Goal: Transaction & Acquisition: Book appointment/travel/reservation

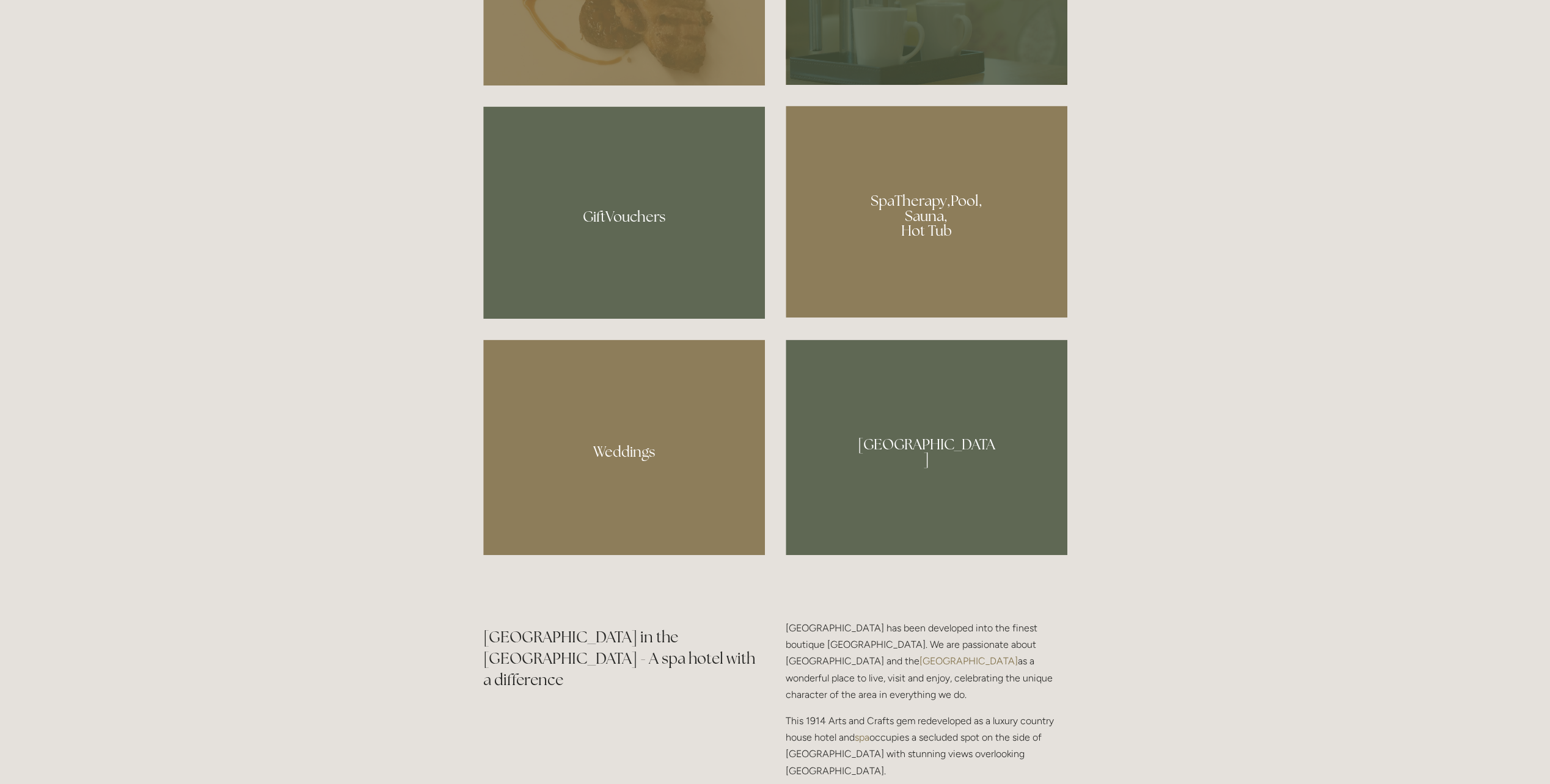
scroll to position [1161, 0]
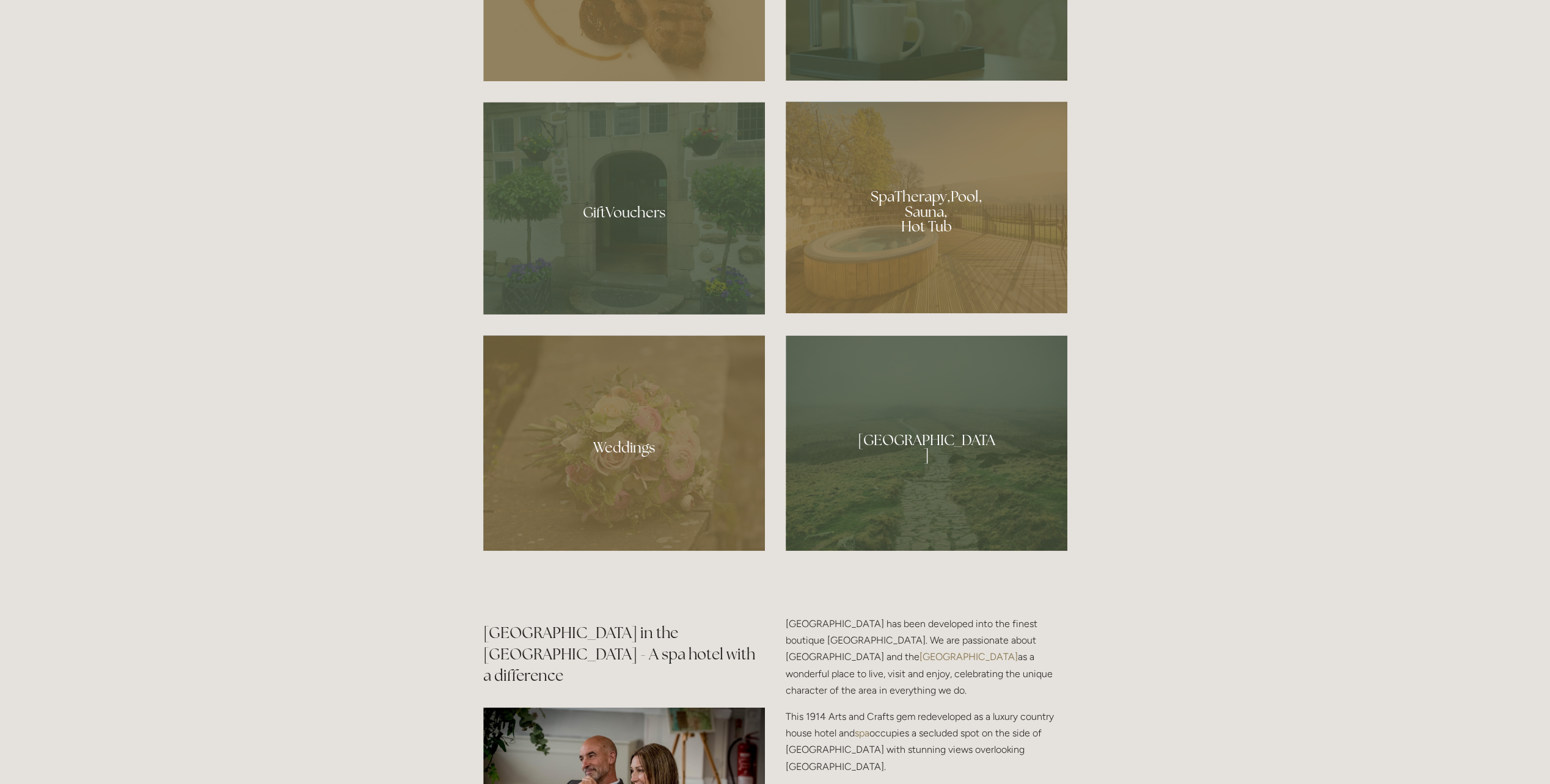
click at [923, 218] on div at bounding box center [926, 207] width 281 height 212
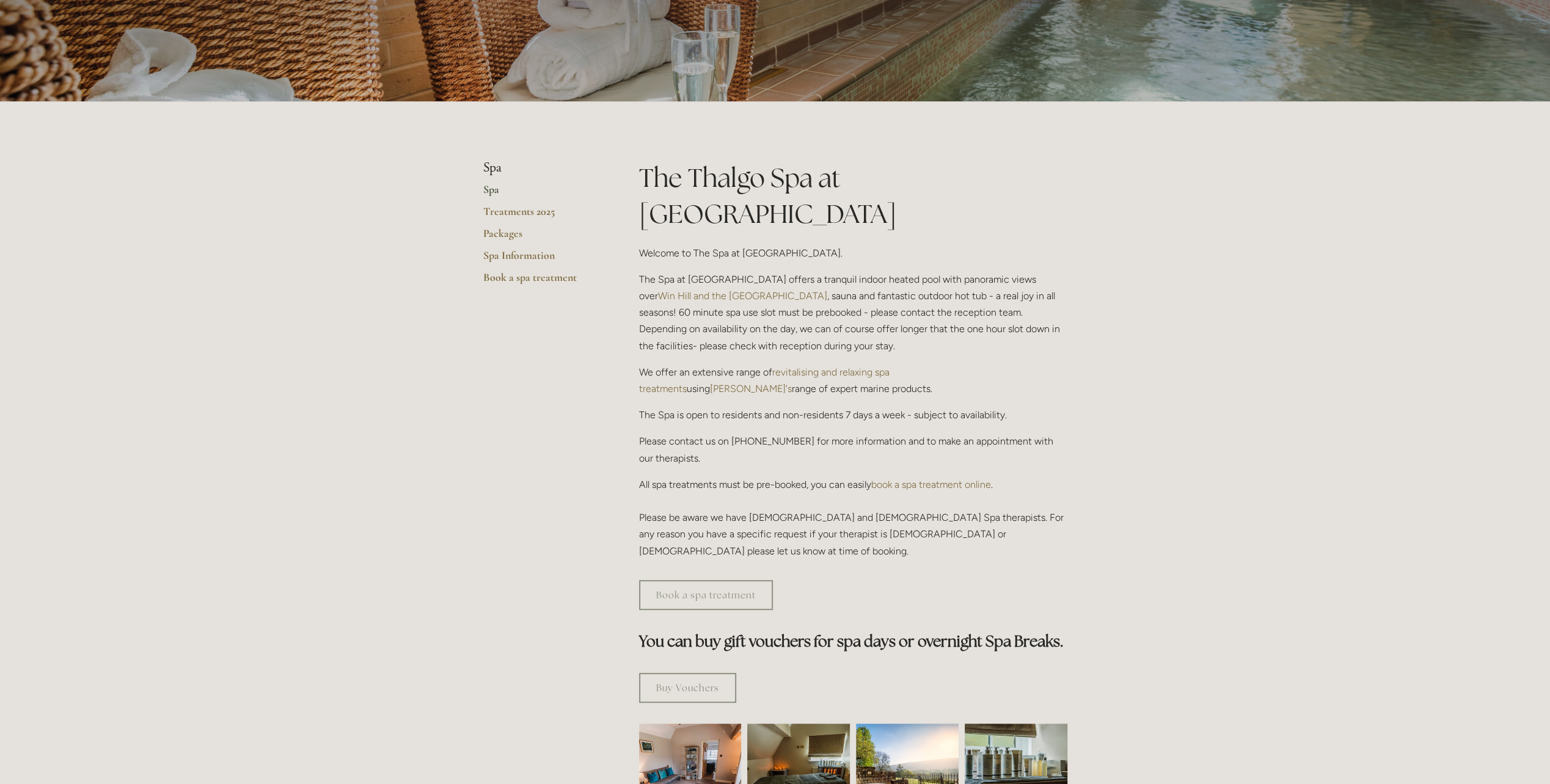
scroll to position [306, 0]
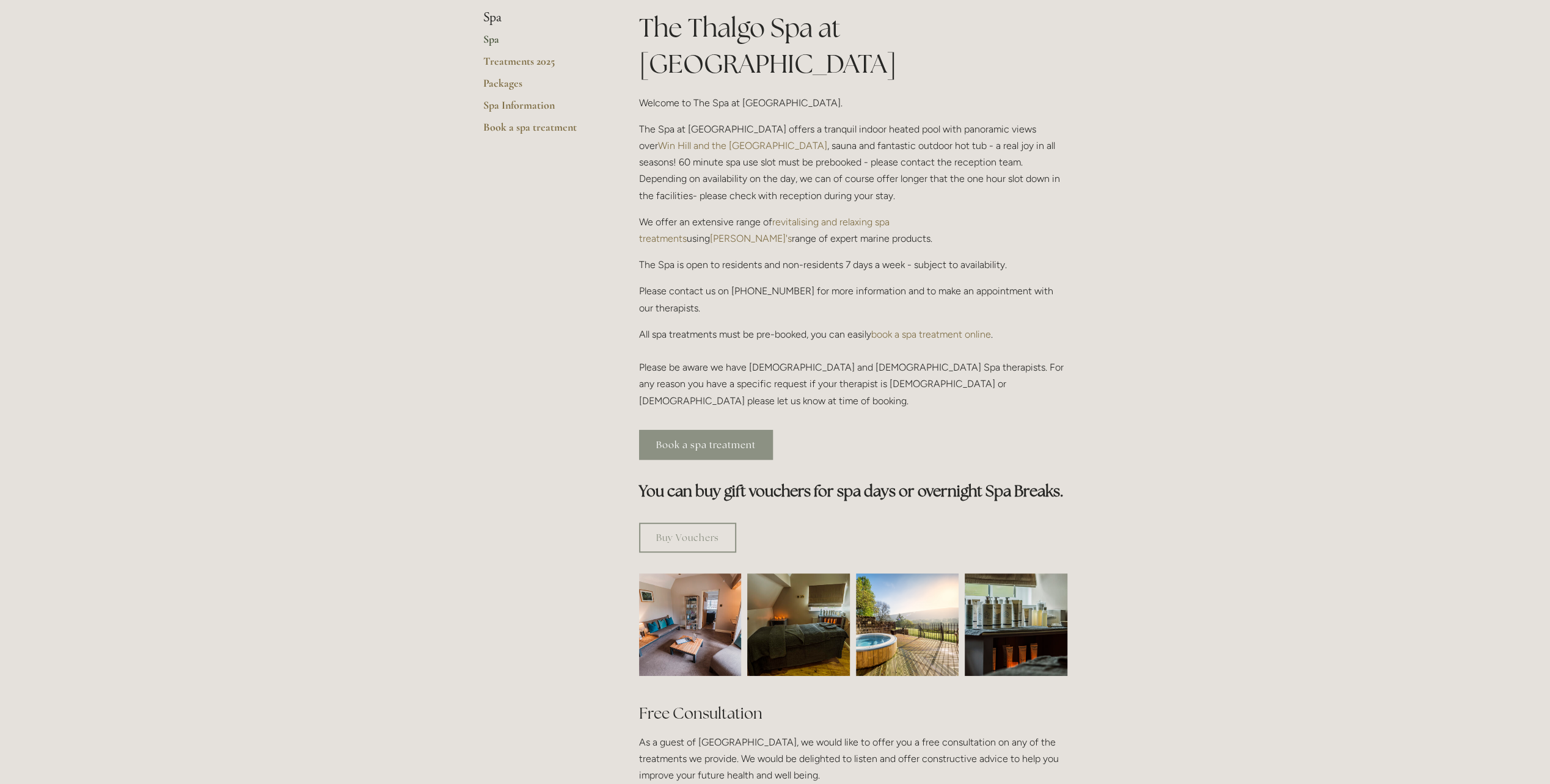
click at [711, 430] on link "Book a spa treatment" at bounding box center [706, 445] width 134 height 30
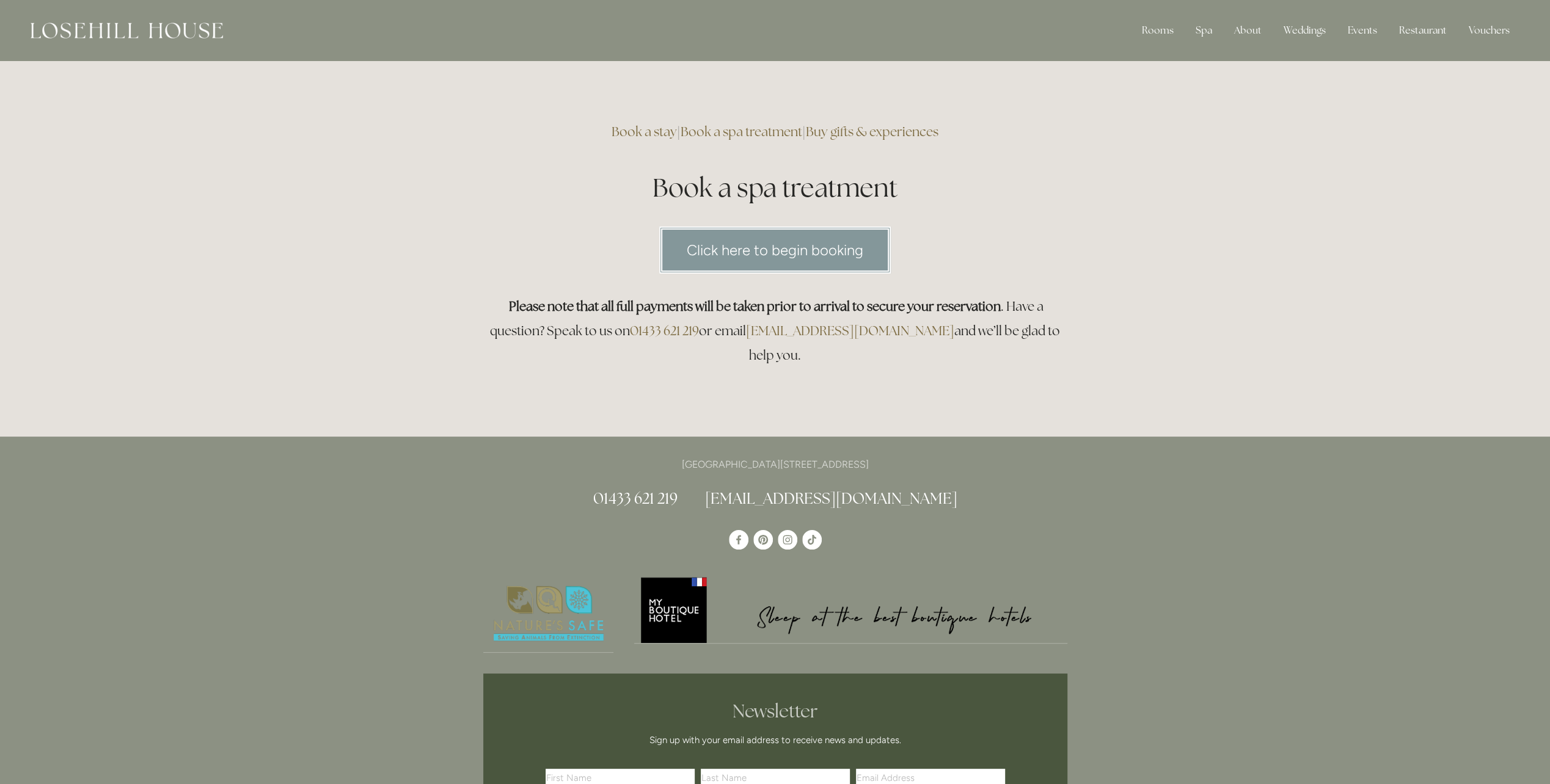
click at [796, 246] on link "Click here to begin booking" at bounding box center [775, 250] width 232 height 47
click at [101, 34] on img at bounding box center [126, 30] width 192 height 15
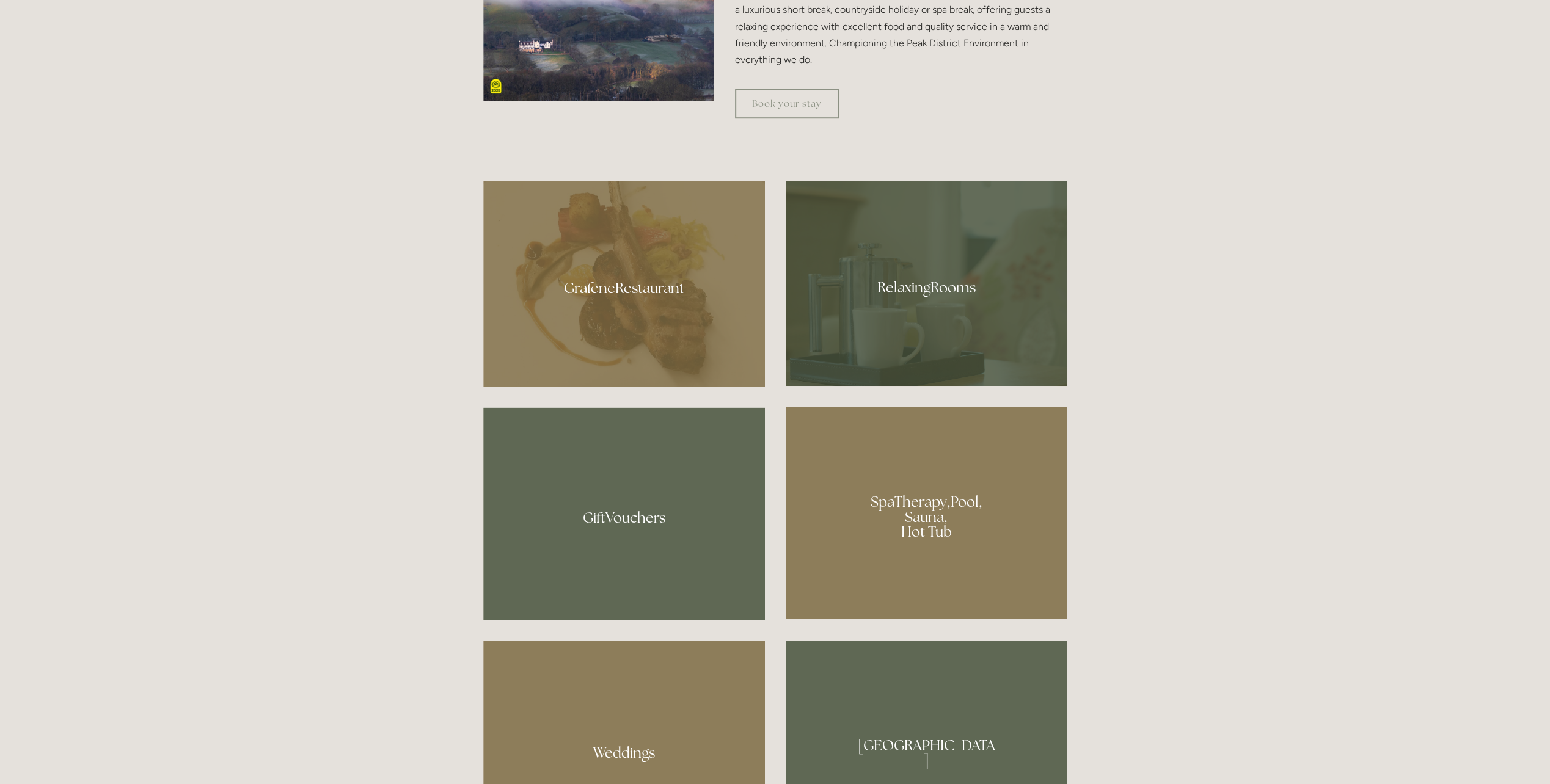
scroll to position [1038, 0]
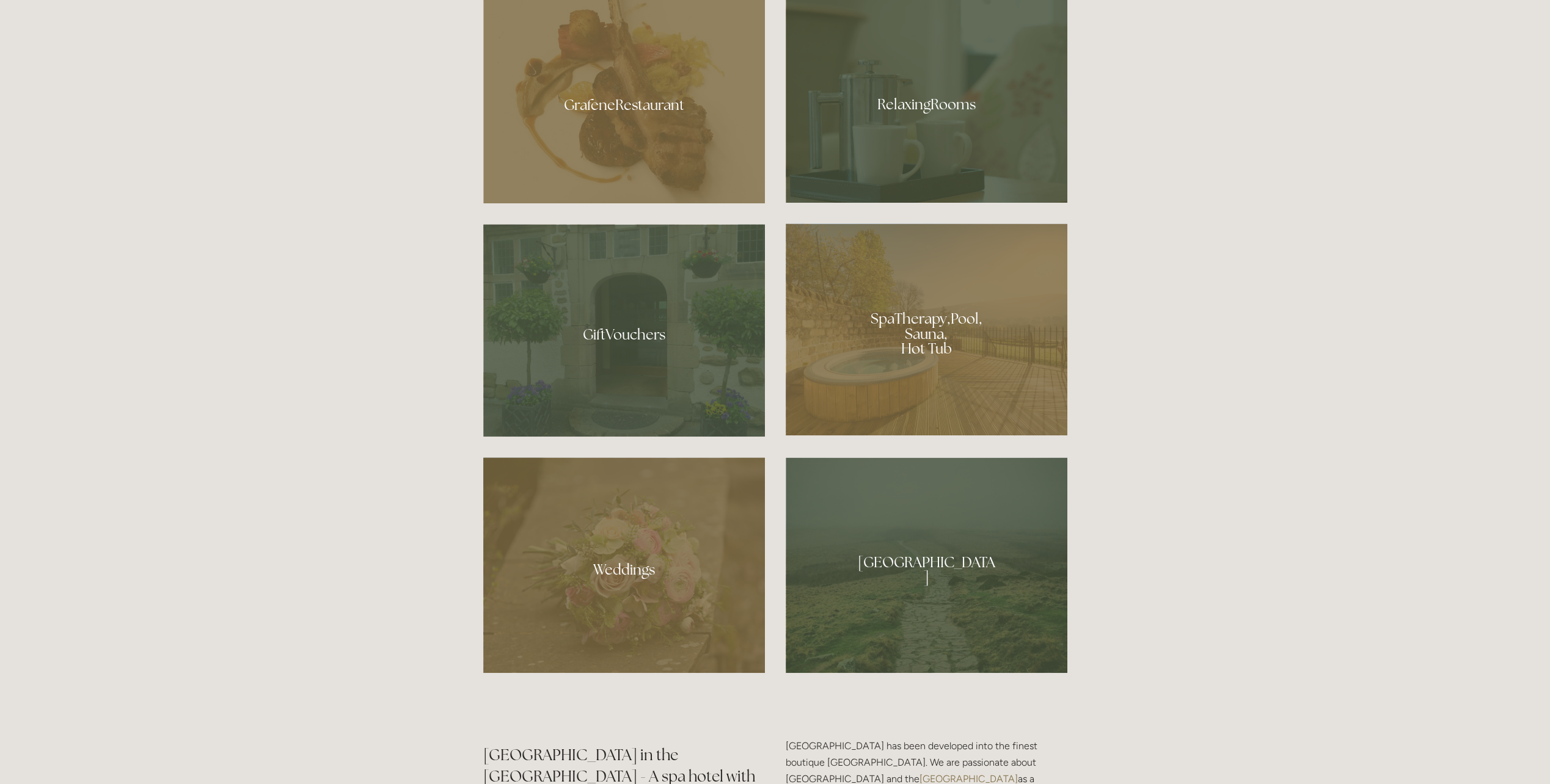
click at [844, 330] on div at bounding box center [926, 329] width 281 height 212
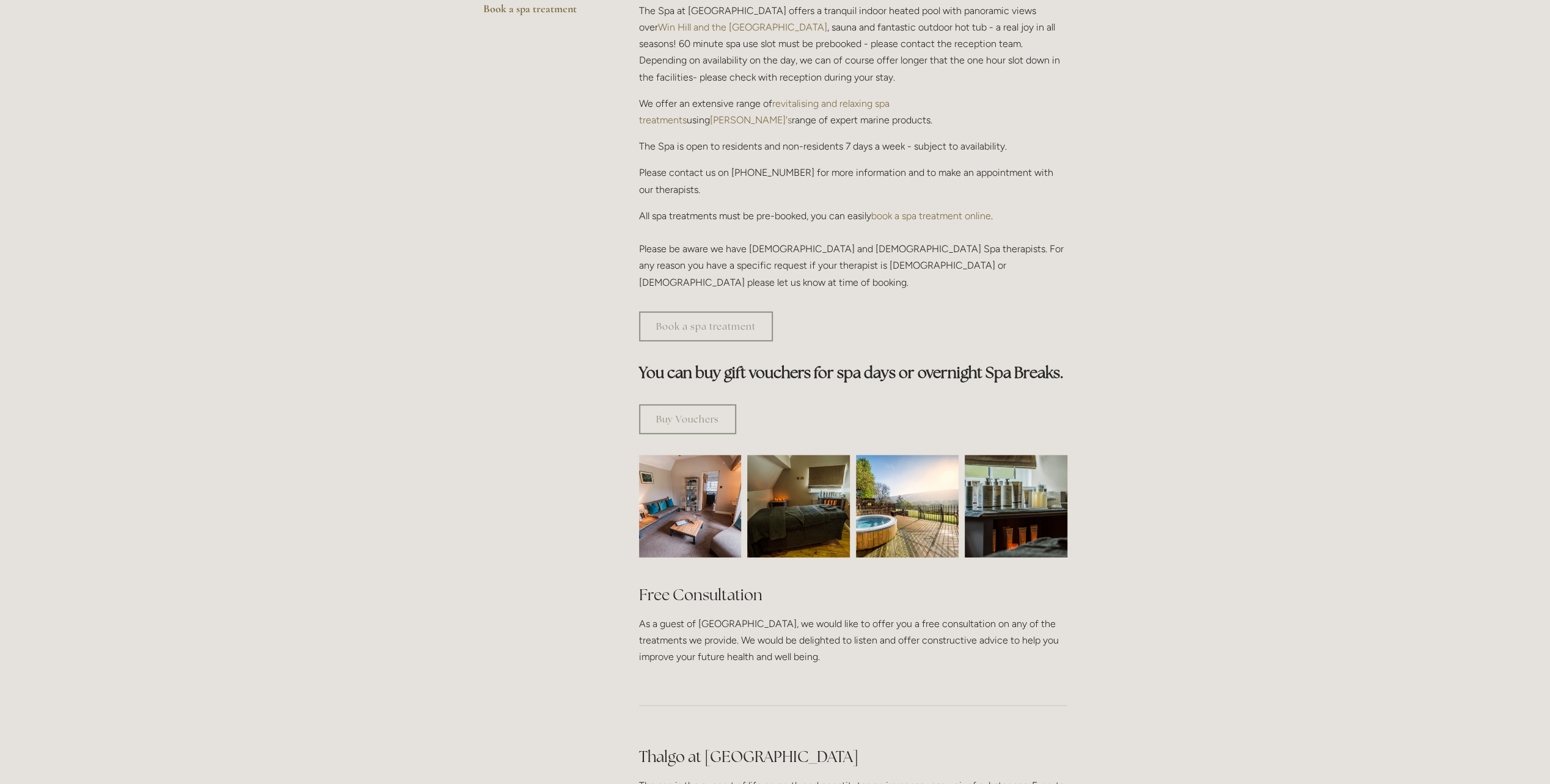
scroll to position [61, 0]
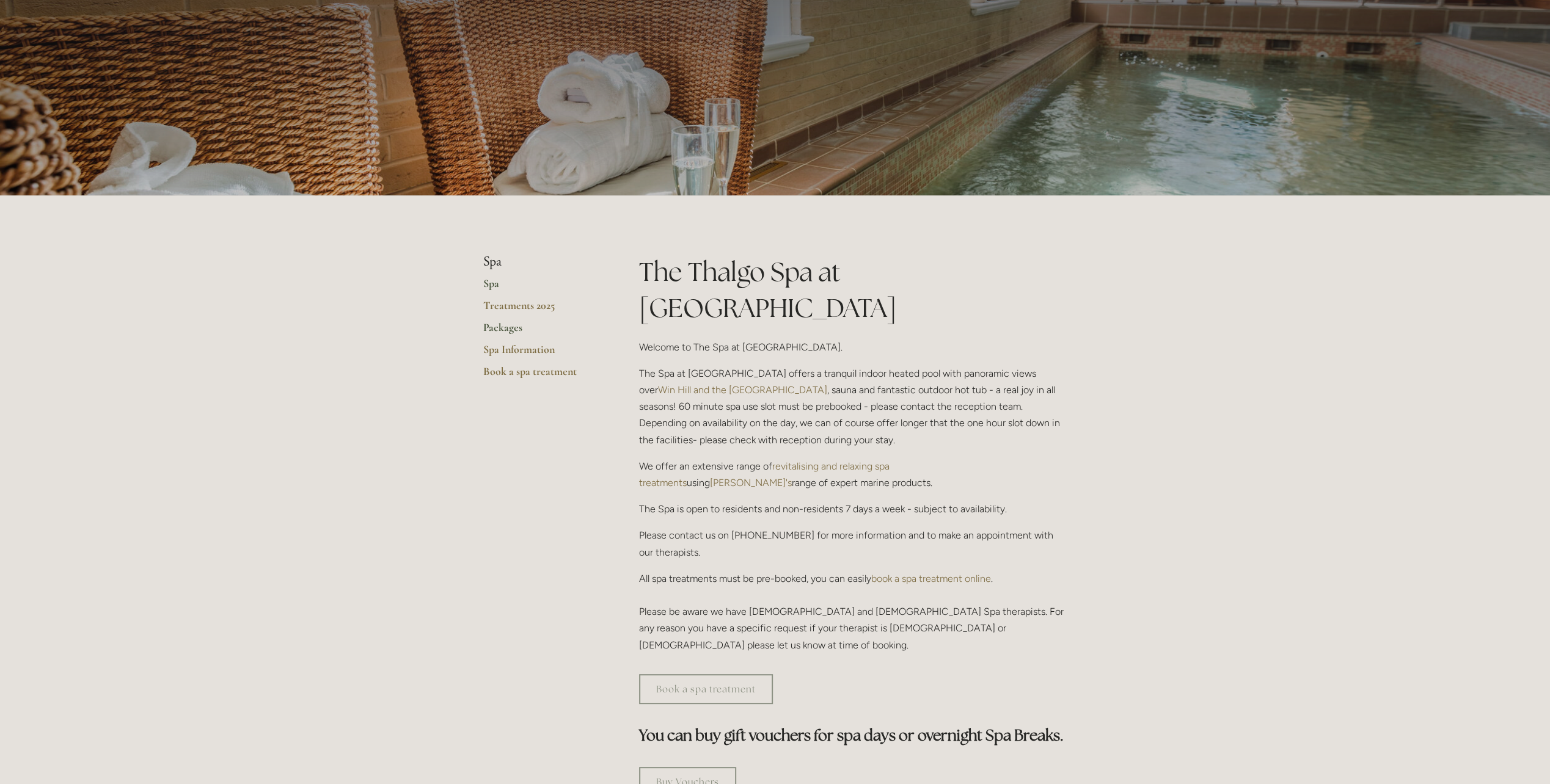
click at [497, 328] on link "Packages" at bounding box center [541, 331] width 117 height 22
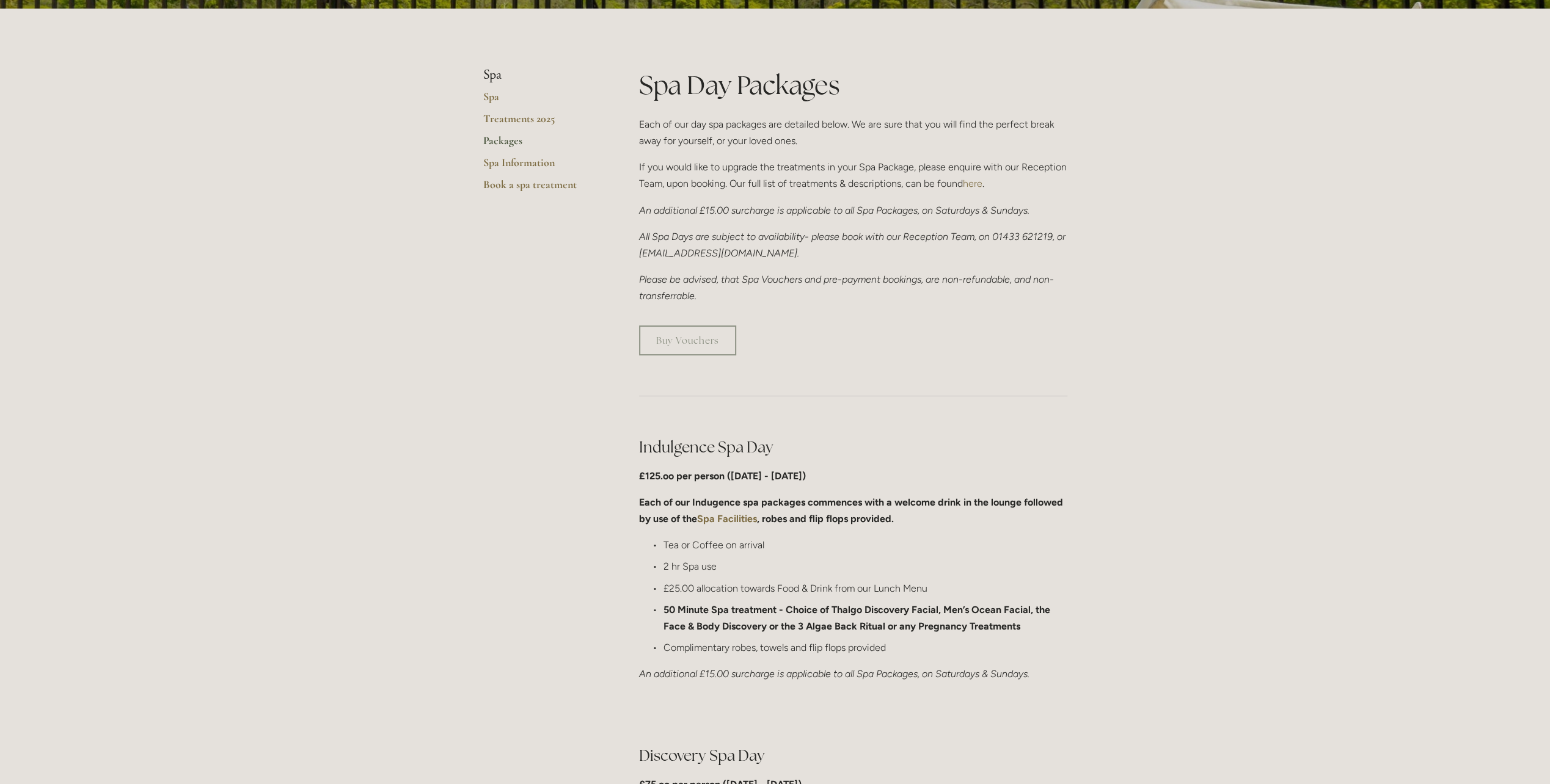
scroll to position [122, 0]
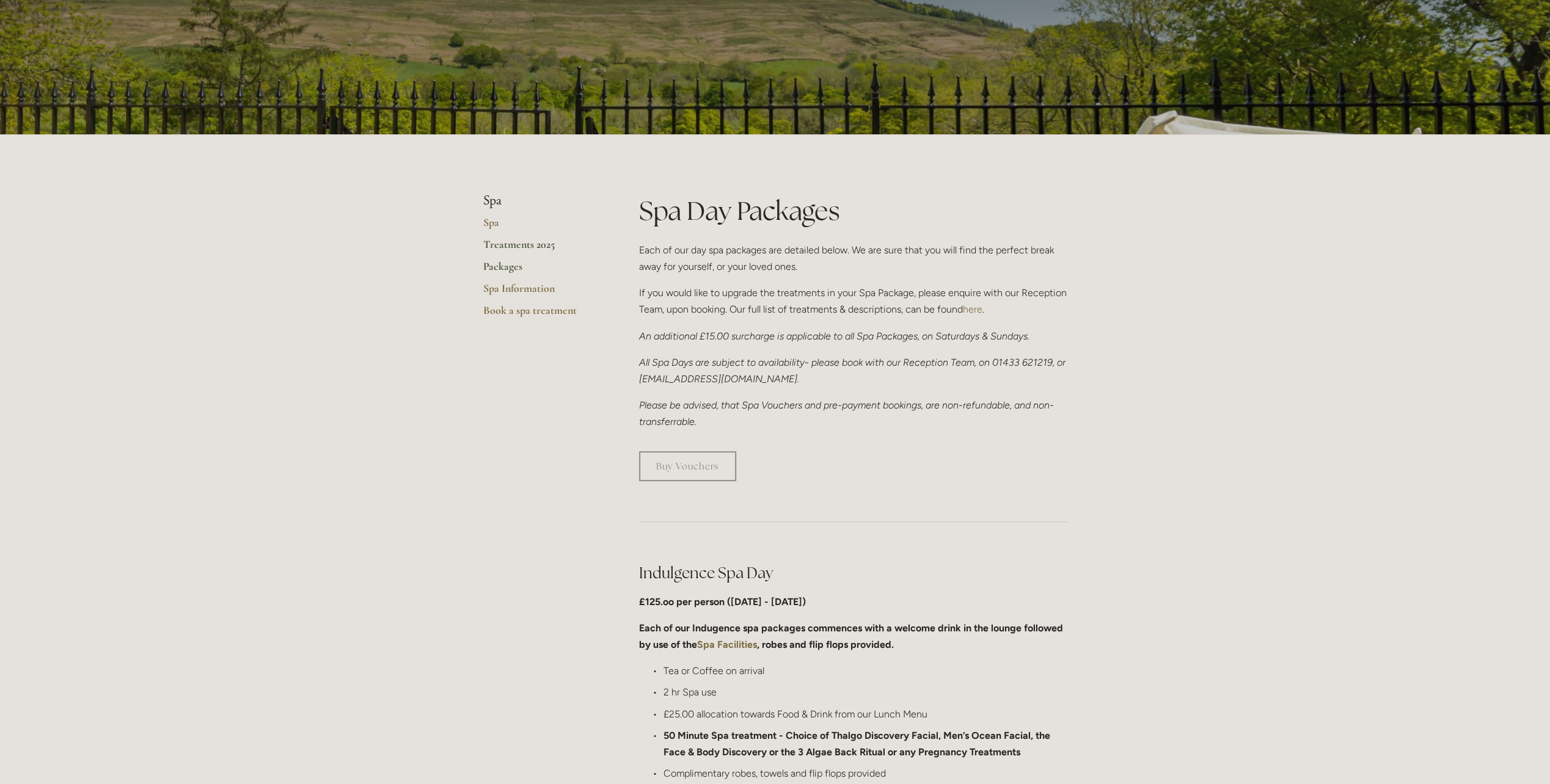
click at [511, 245] on link "Treatments 2025" at bounding box center [541, 249] width 117 height 22
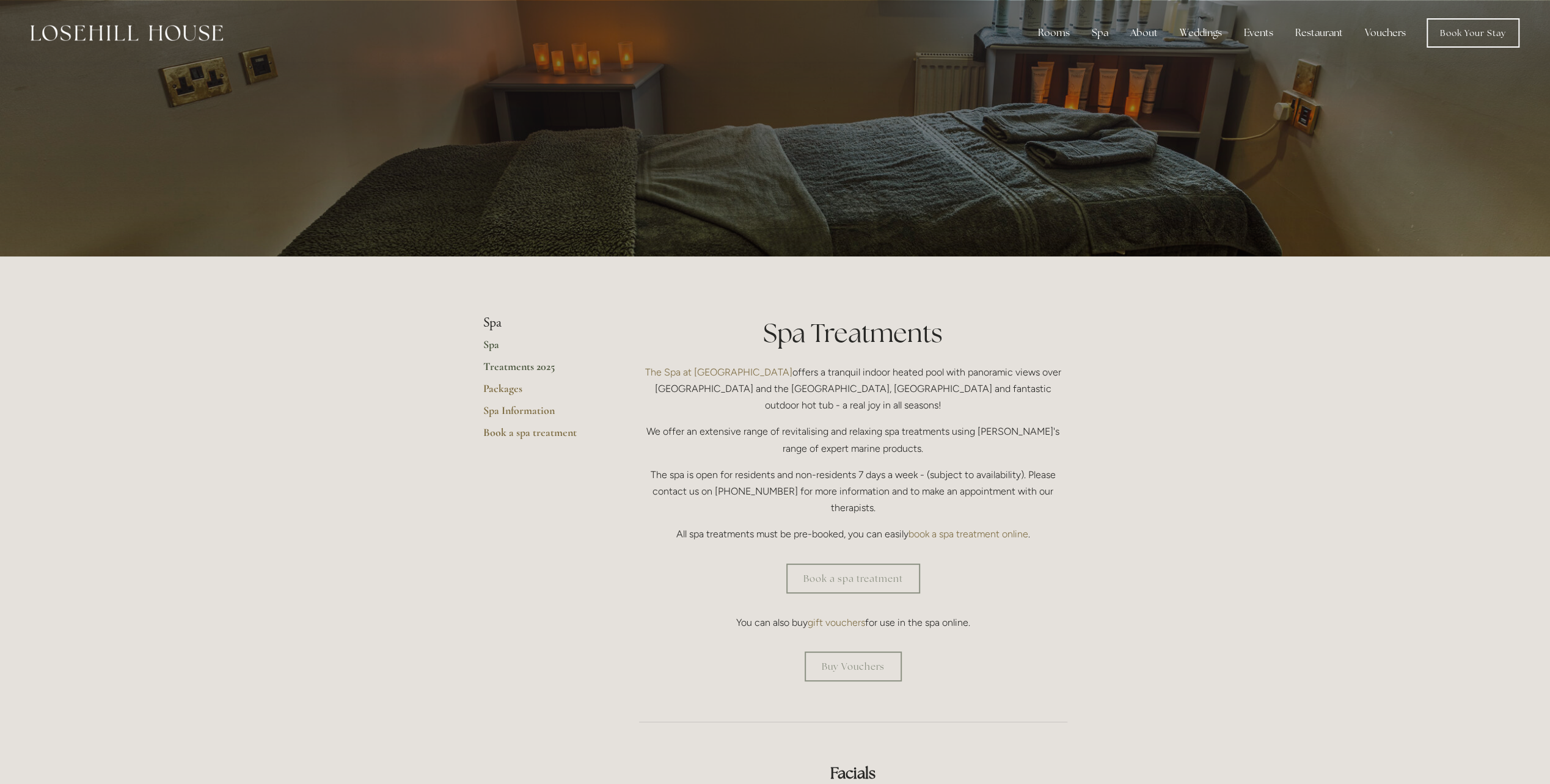
click at [486, 338] on link "Spa" at bounding box center [541, 348] width 117 height 22
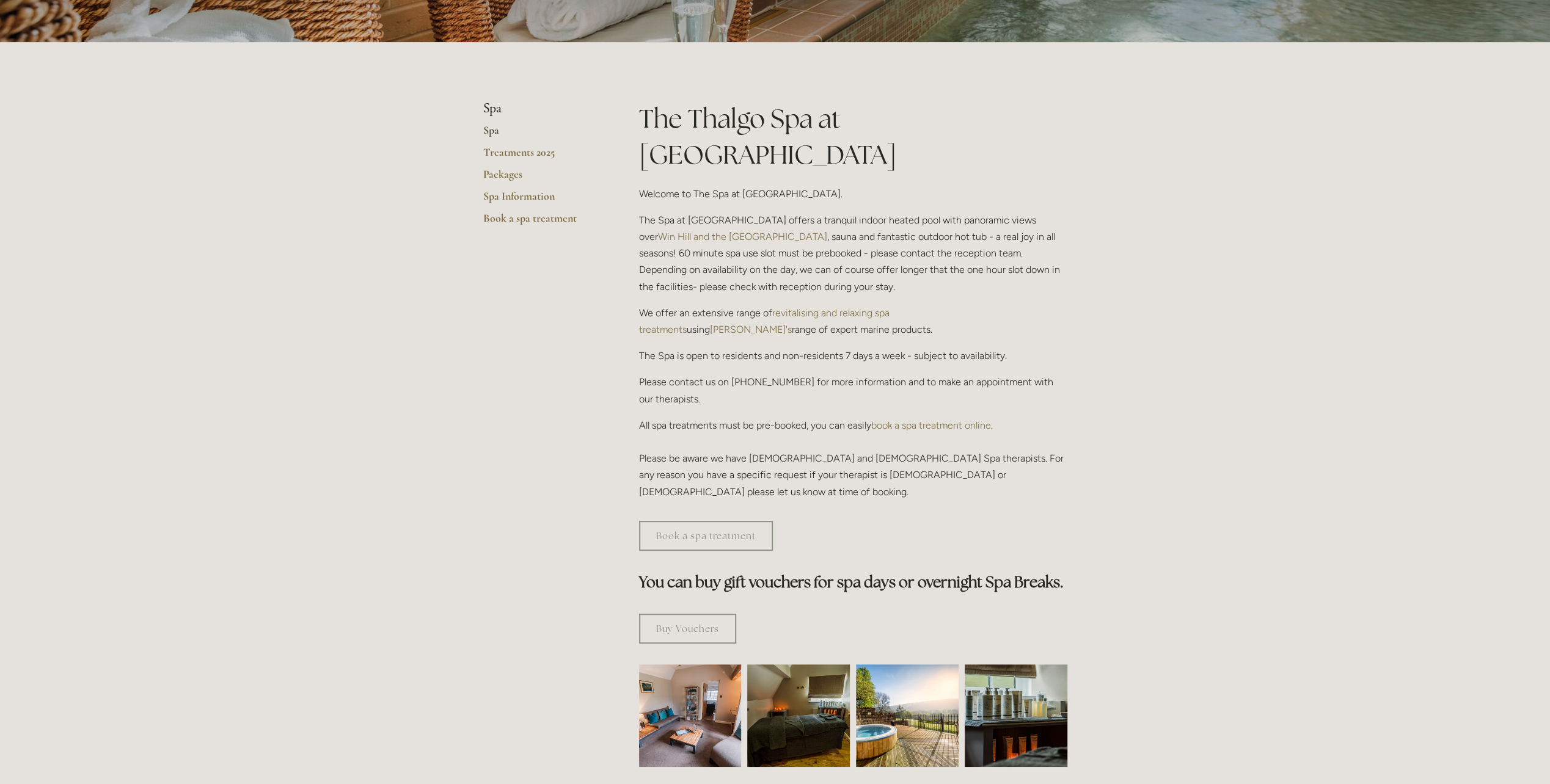
scroll to position [122, 0]
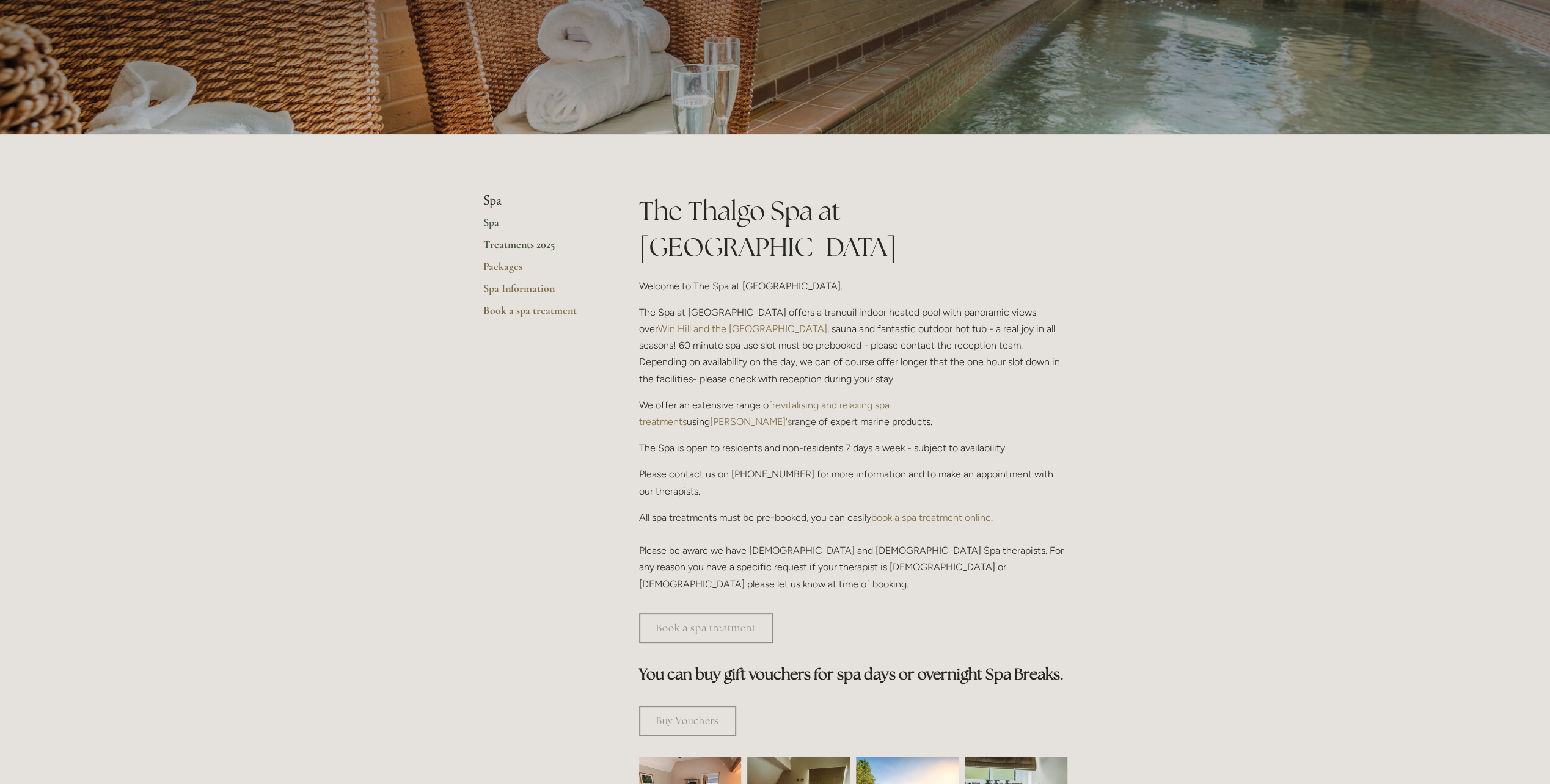
click at [497, 244] on link "Treatments 2025" at bounding box center [541, 249] width 117 height 22
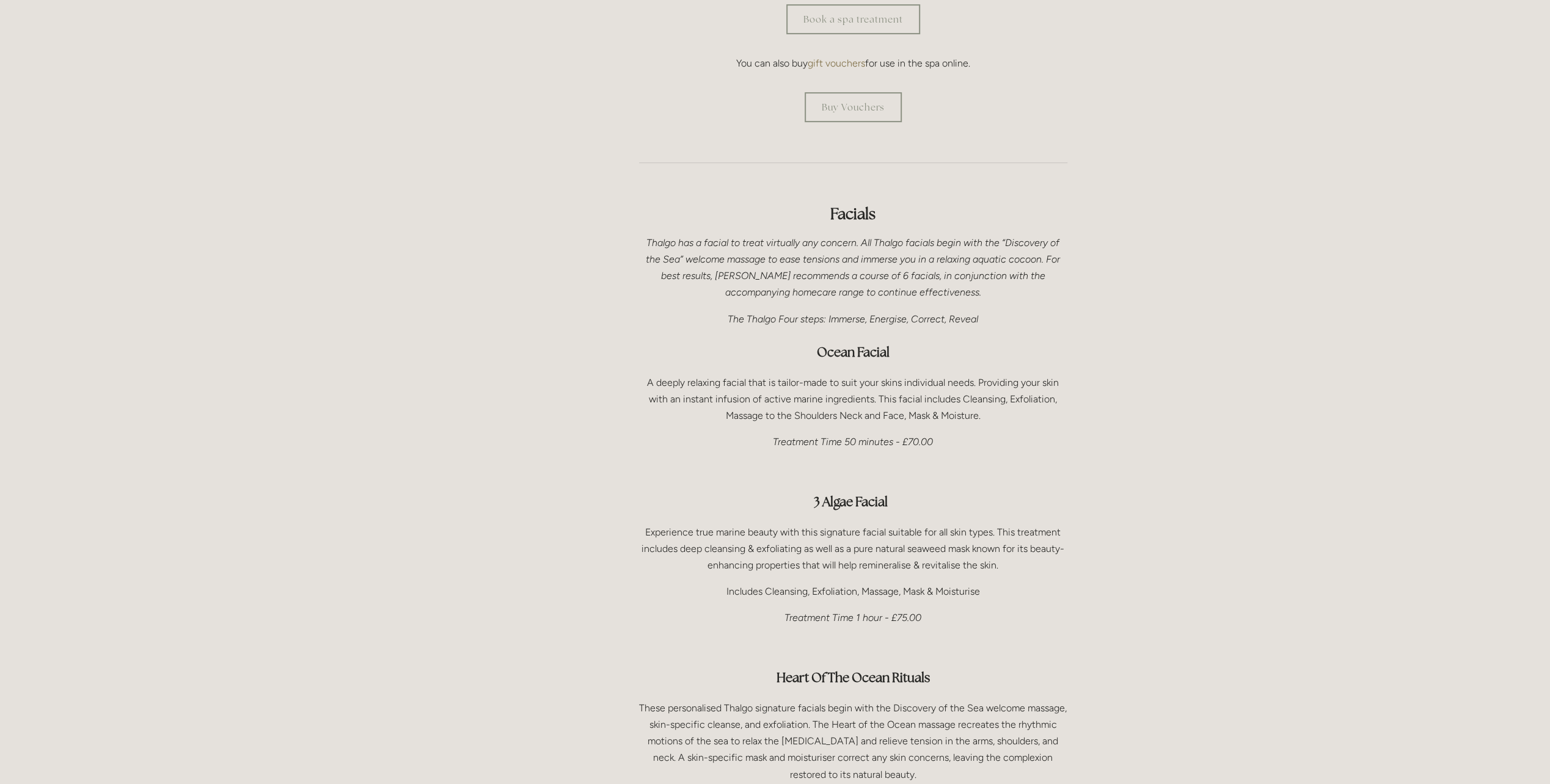
scroll to position [428, 0]
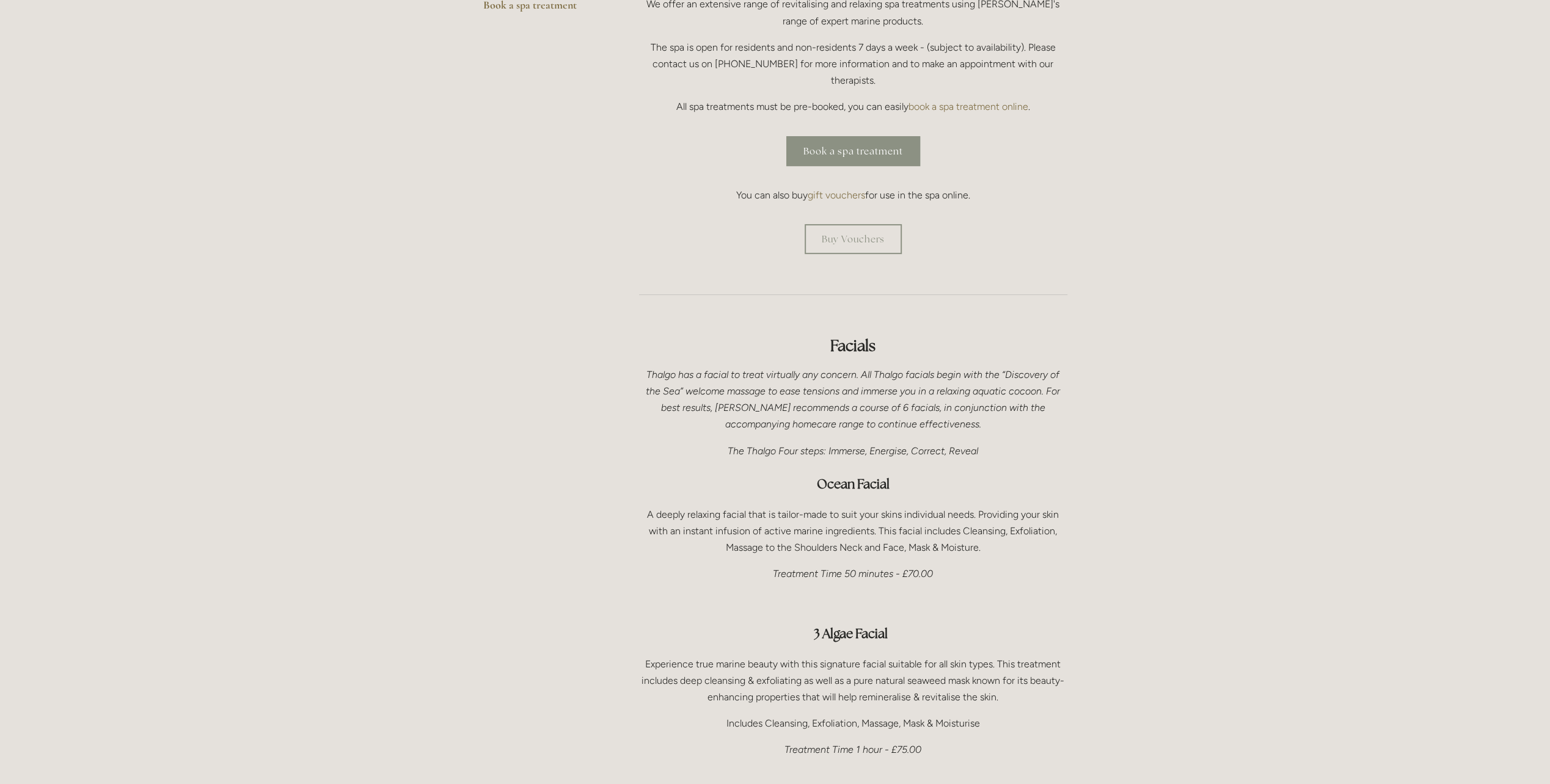
click at [833, 136] on link "Book a spa treatment" at bounding box center [853, 151] width 134 height 30
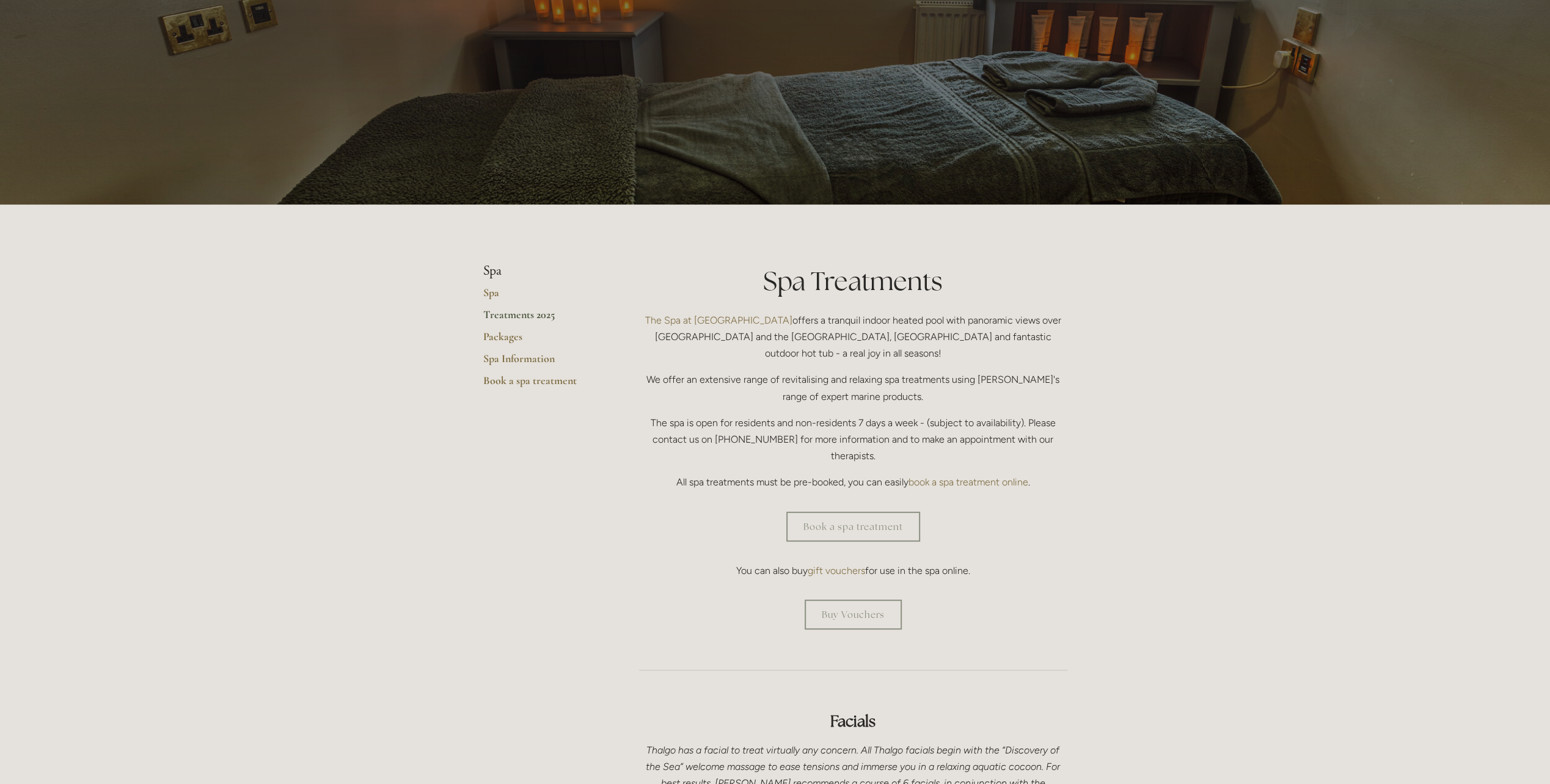
scroll to position [0, 0]
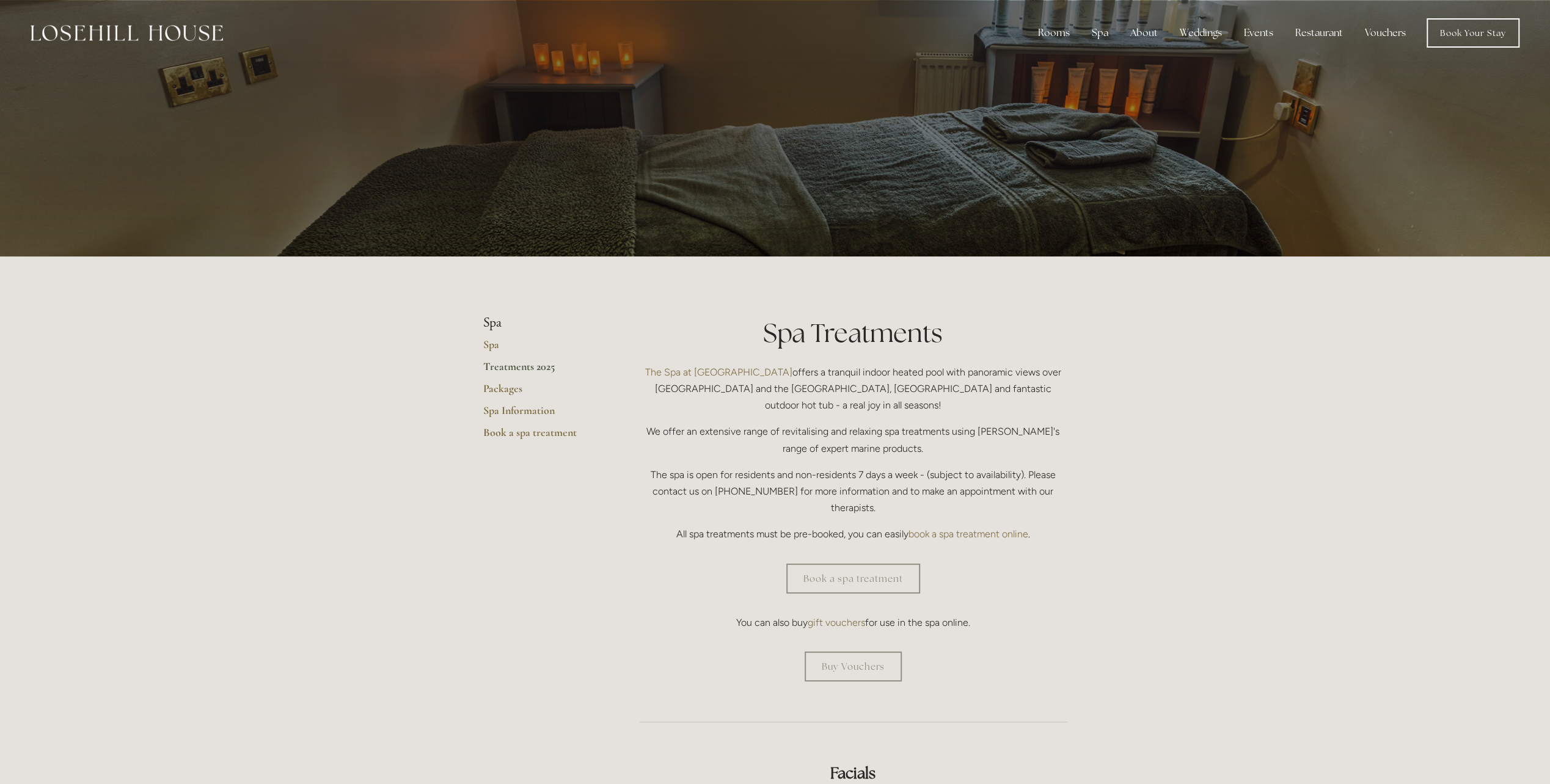
click at [142, 37] on img at bounding box center [126, 33] width 192 height 15
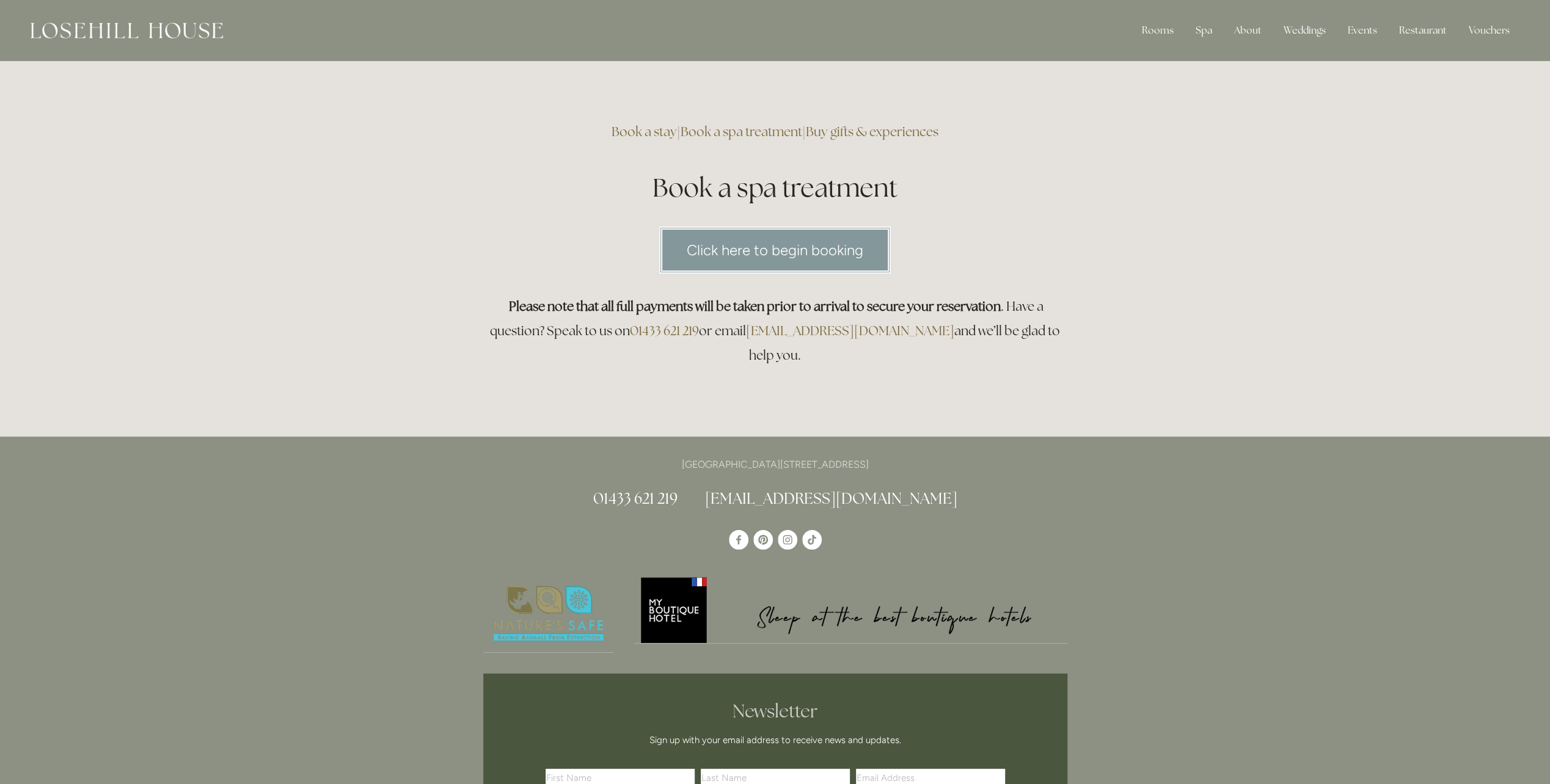
click at [735, 242] on link "Click here to begin booking" at bounding box center [775, 250] width 232 height 47
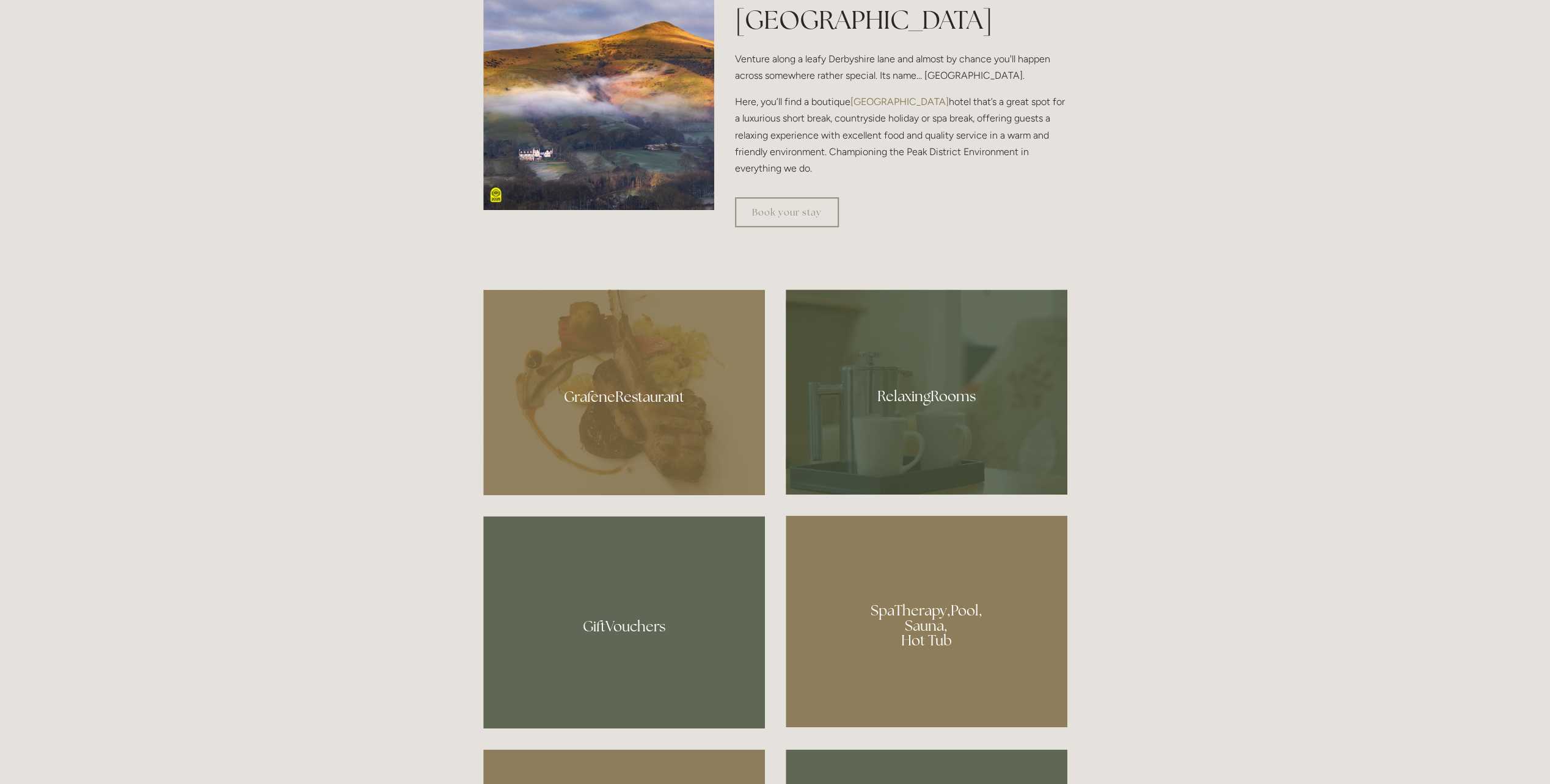
scroll to position [916, 0]
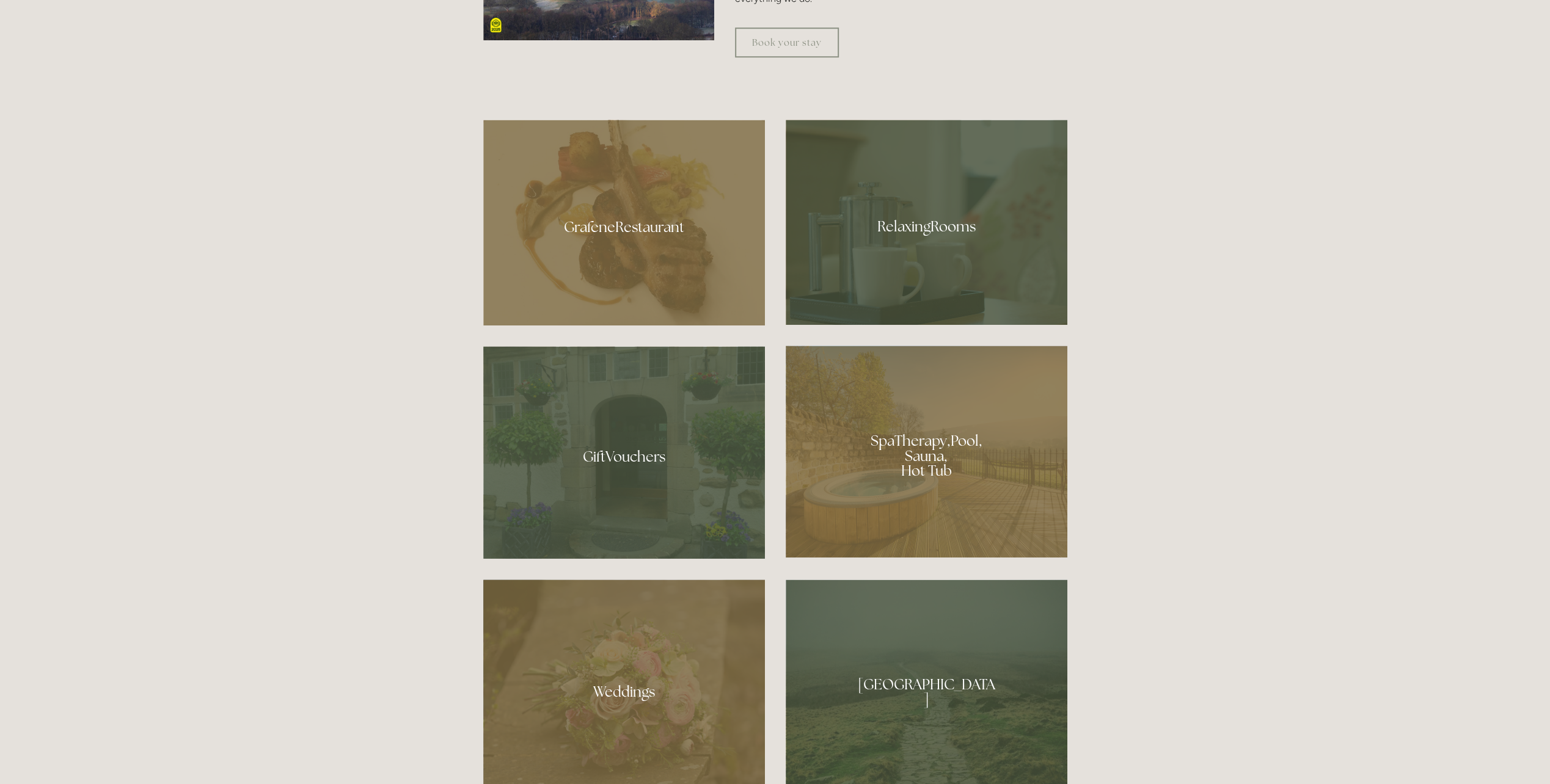
click at [638, 218] on div at bounding box center [624, 222] width 281 height 206
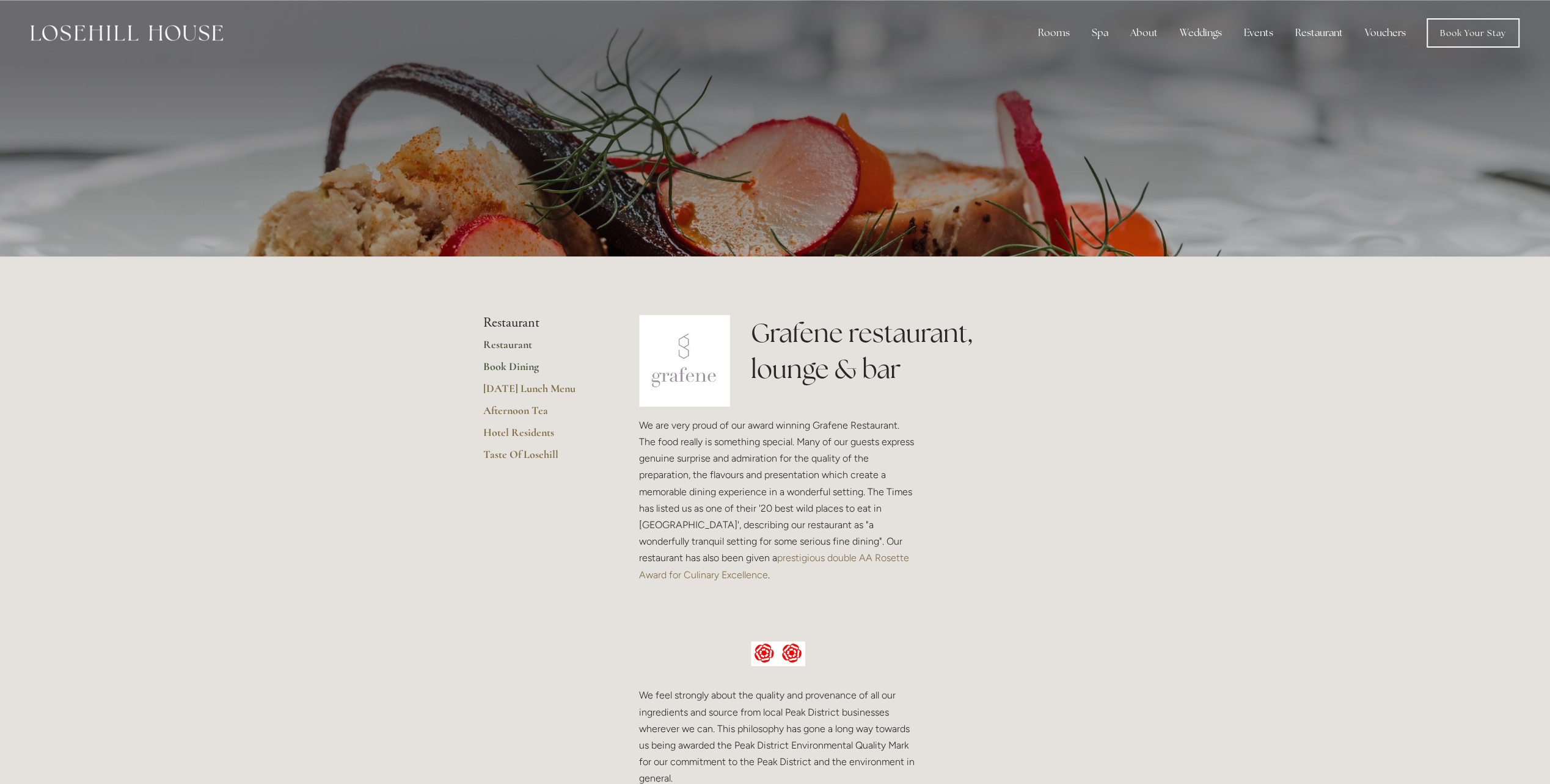
click at [528, 365] on link "Book Dining" at bounding box center [541, 370] width 117 height 22
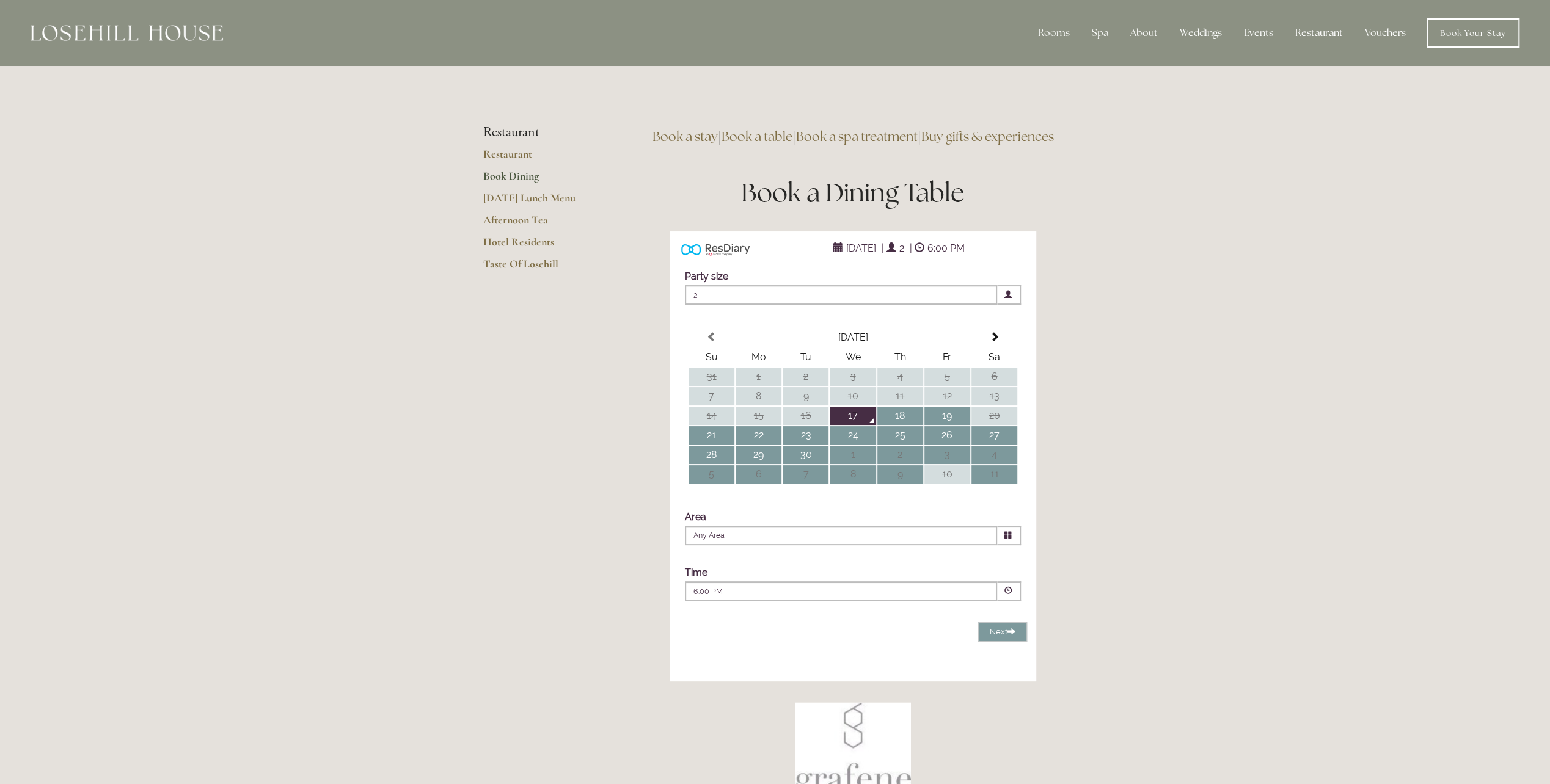
click at [934, 601] on div "6:00 PM Combined Shape Join Standby List" at bounding box center [841, 591] width 312 height 20
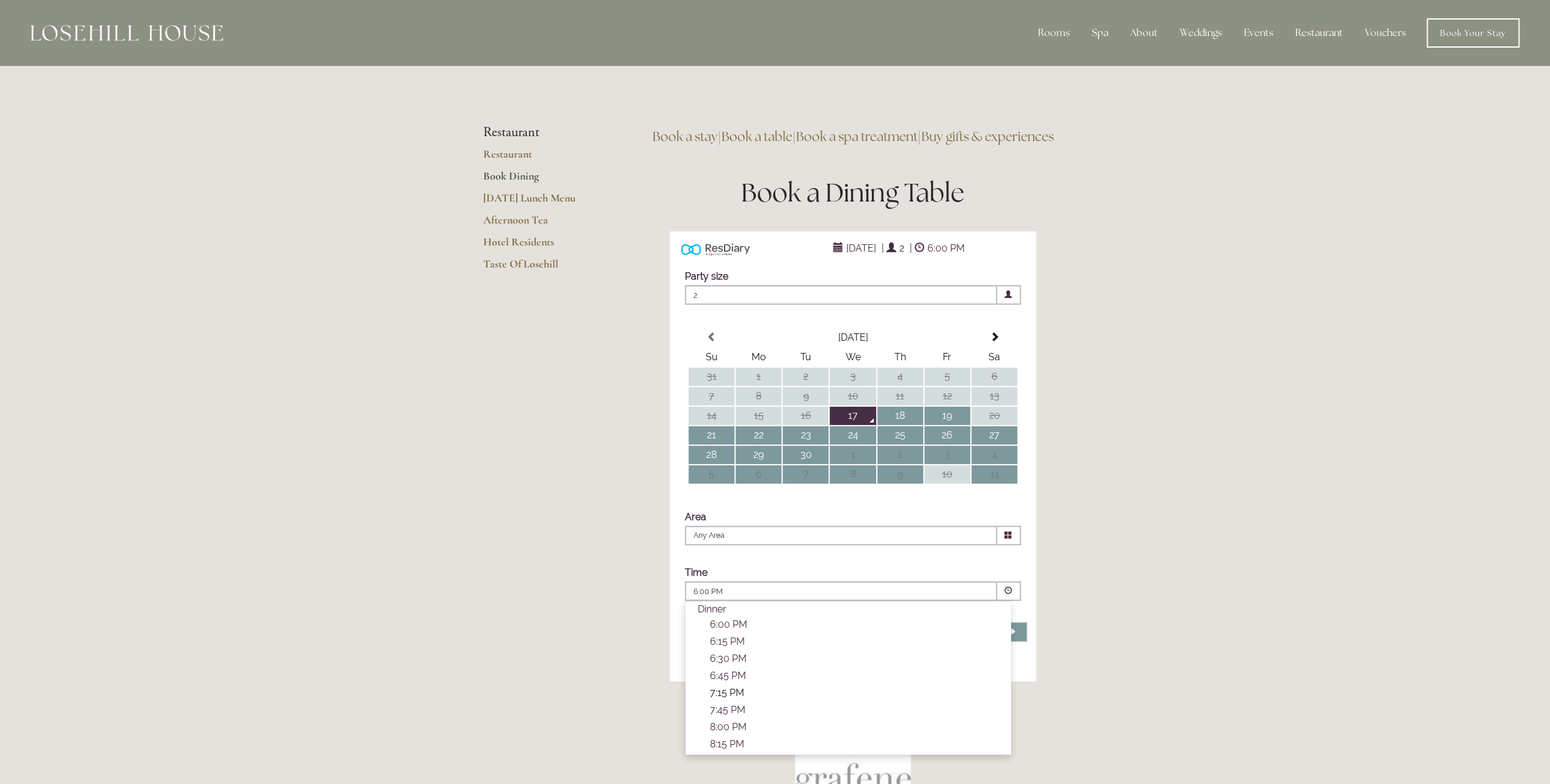
click at [838, 698] on p "7:15 PM" at bounding box center [854, 693] width 289 height 11
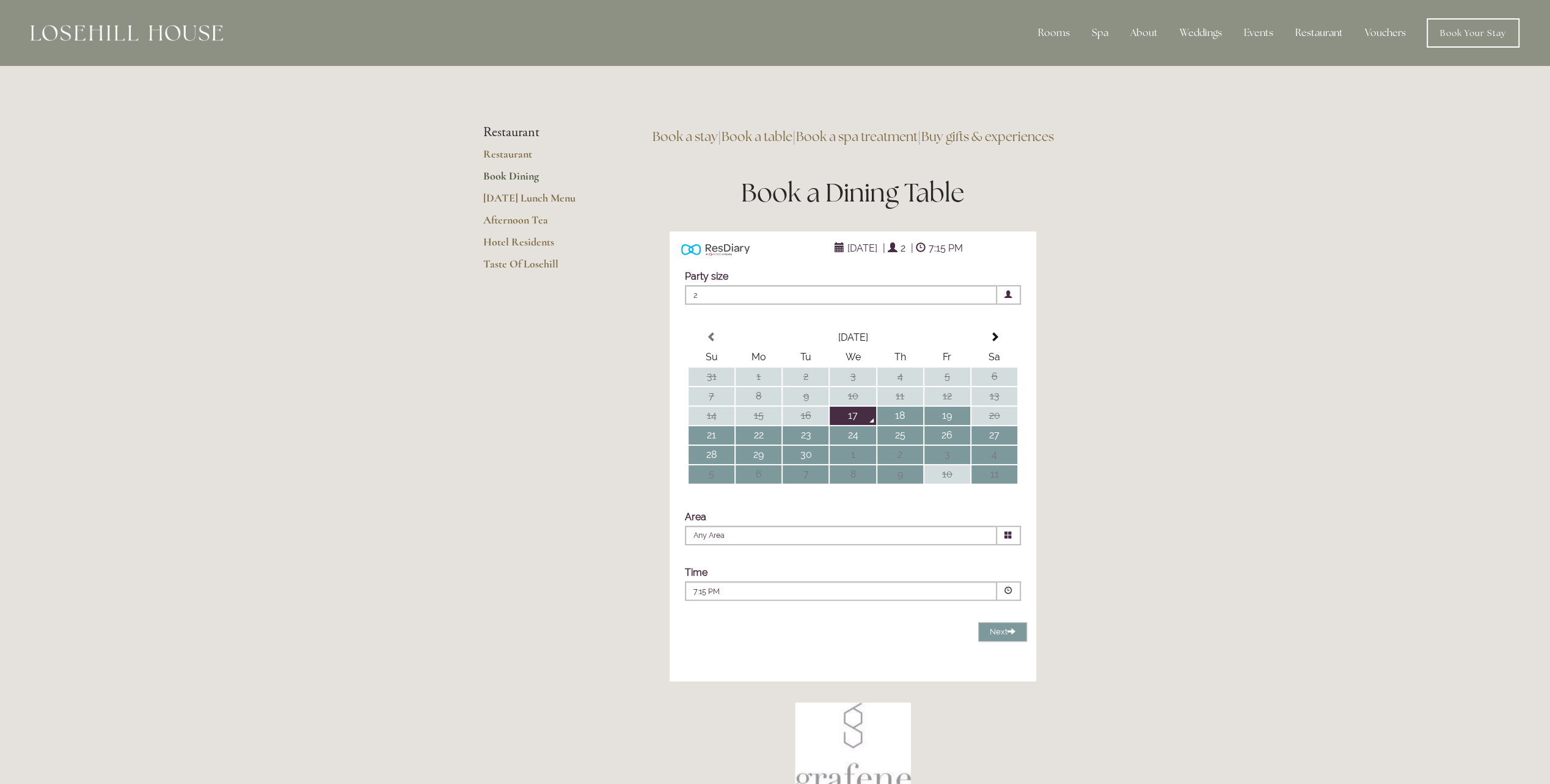
click at [786, 597] on p "7:15 PM" at bounding box center [804, 591] width 221 height 11
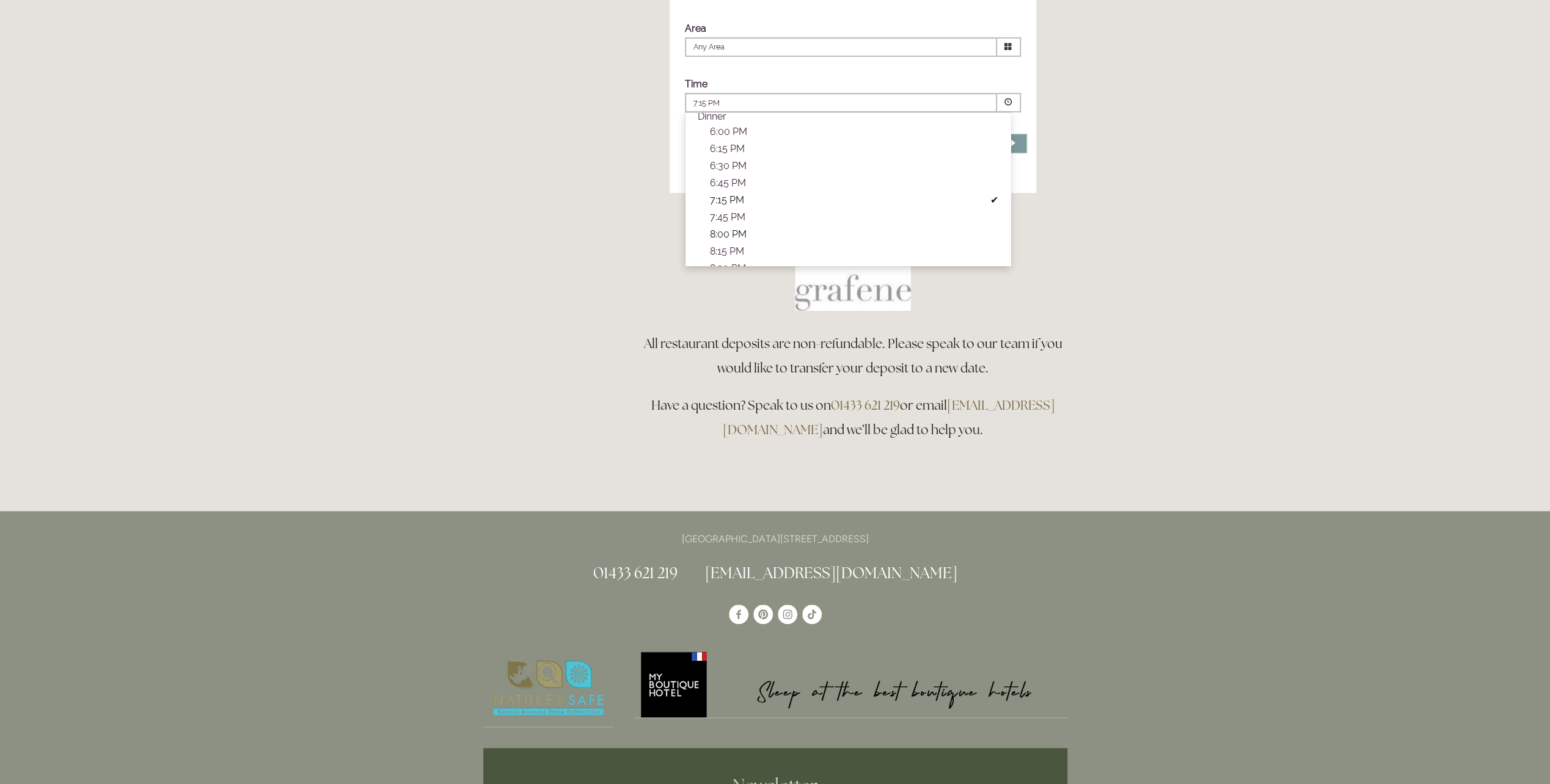
scroll to position [18, 0]
click at [759, 266] on li "8:30 PM Combined Shape Join Standby List" at bounding box center [848, 257] width 325 height 17
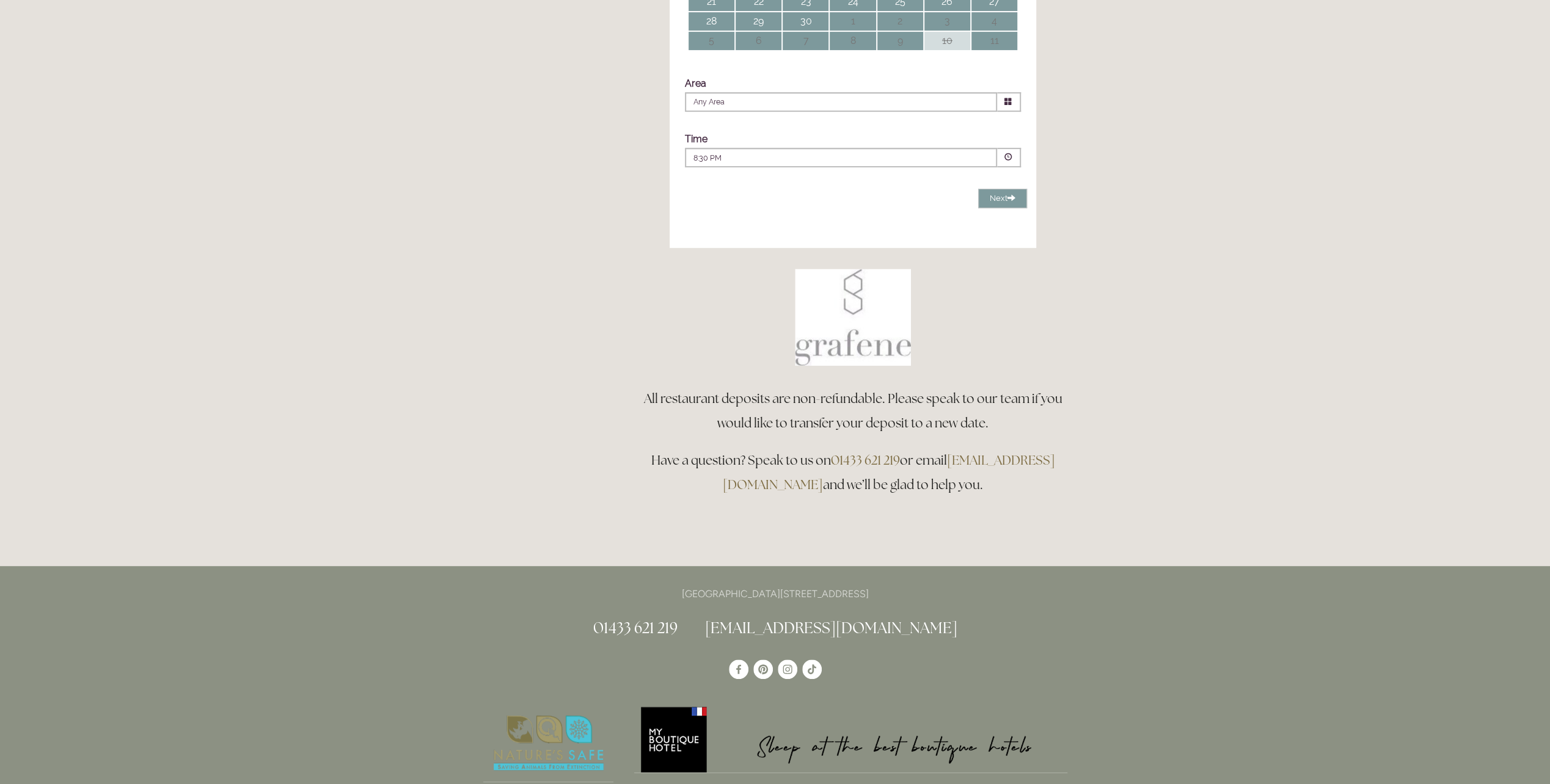
scroll to position [244, 0]
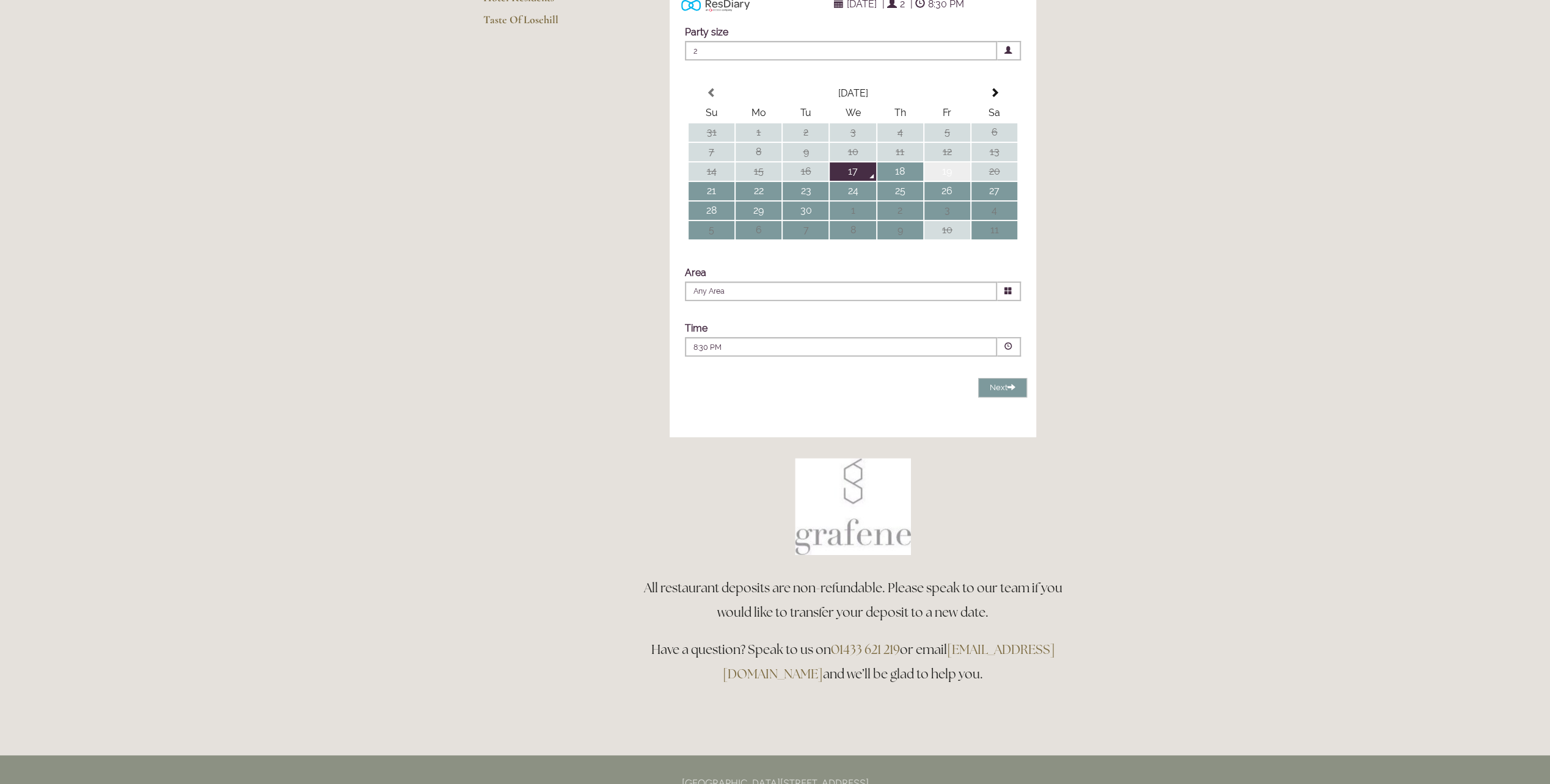
click at [948, 181] on td "19" at bounding box center [947, 171] width 46 height 18
click at [908, 353] on p "8:30 PM" at bounding box center [804, 347] width 221 height 11
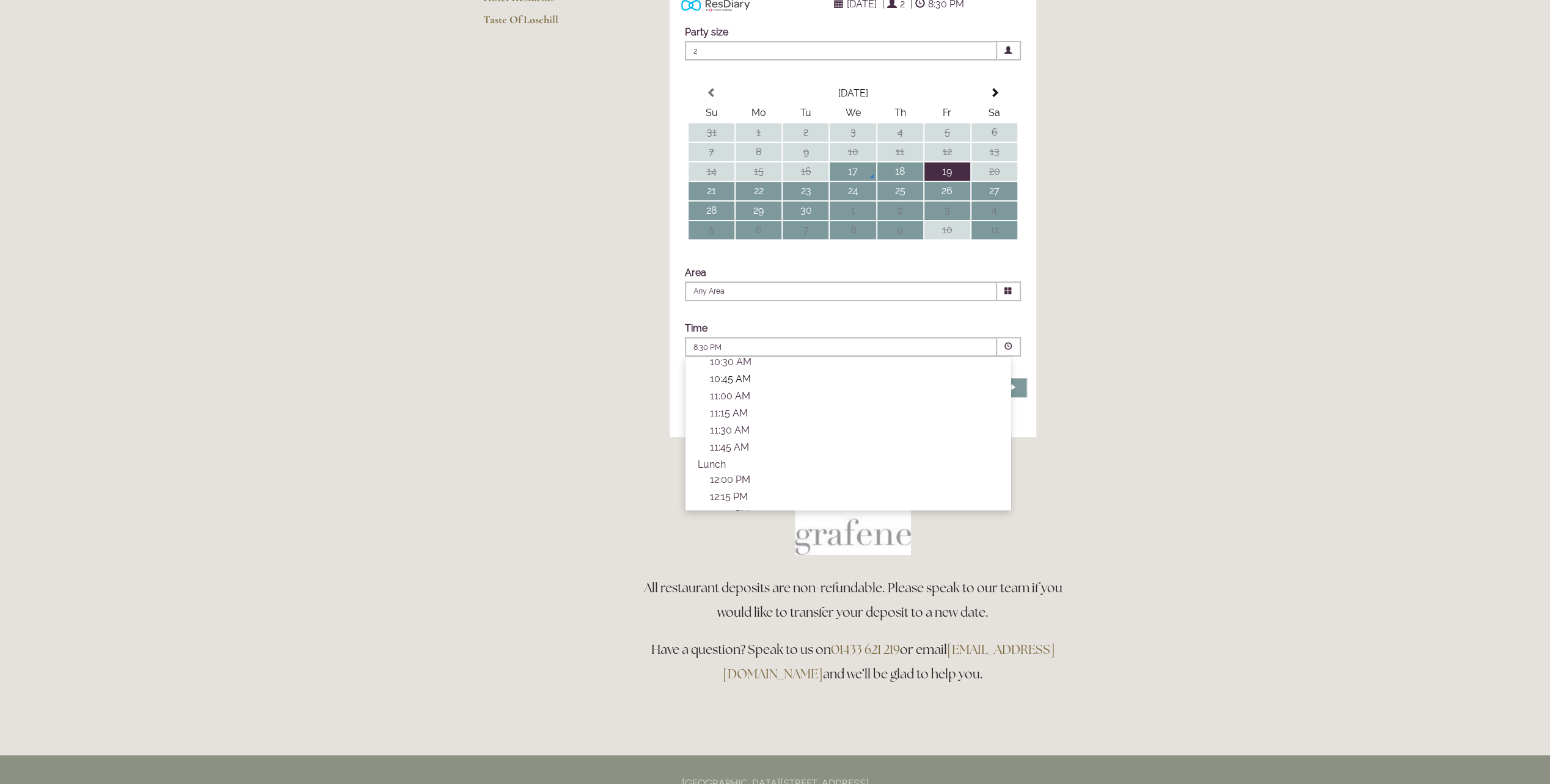
scroll to position [0, 0]
click at [952, 301] on input "Any Area" at bounding box center [841, 291] width 312 height 20
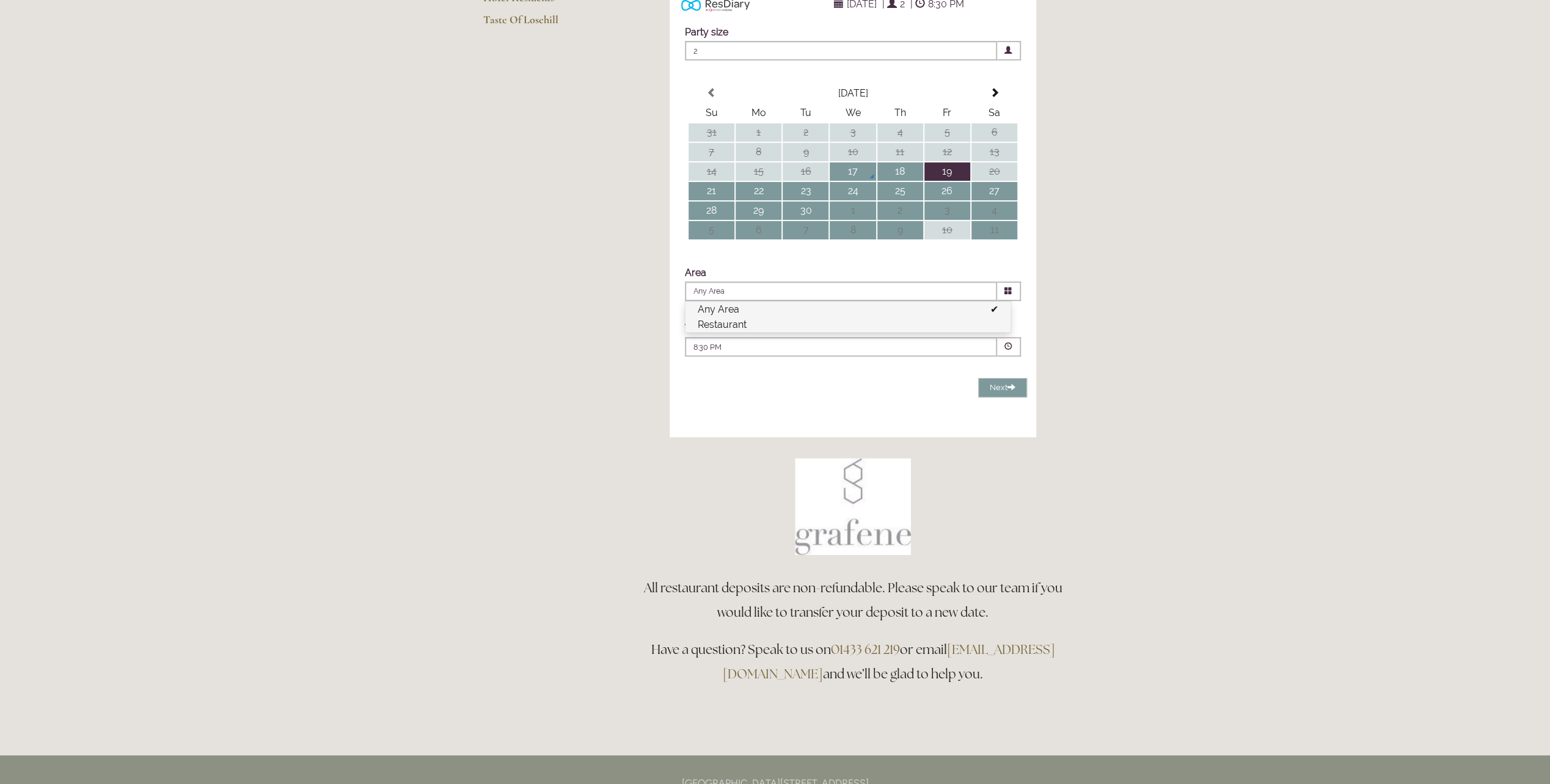
click at [908, 333] on li "Restaurant" at bounding box center [848, 324] width 325 height 15
type input "Restaurant"
click at [965, 359] on div "8:30 PM Combined Shape Join Standby List" at bounding box center [841, 350] width 295 height 16
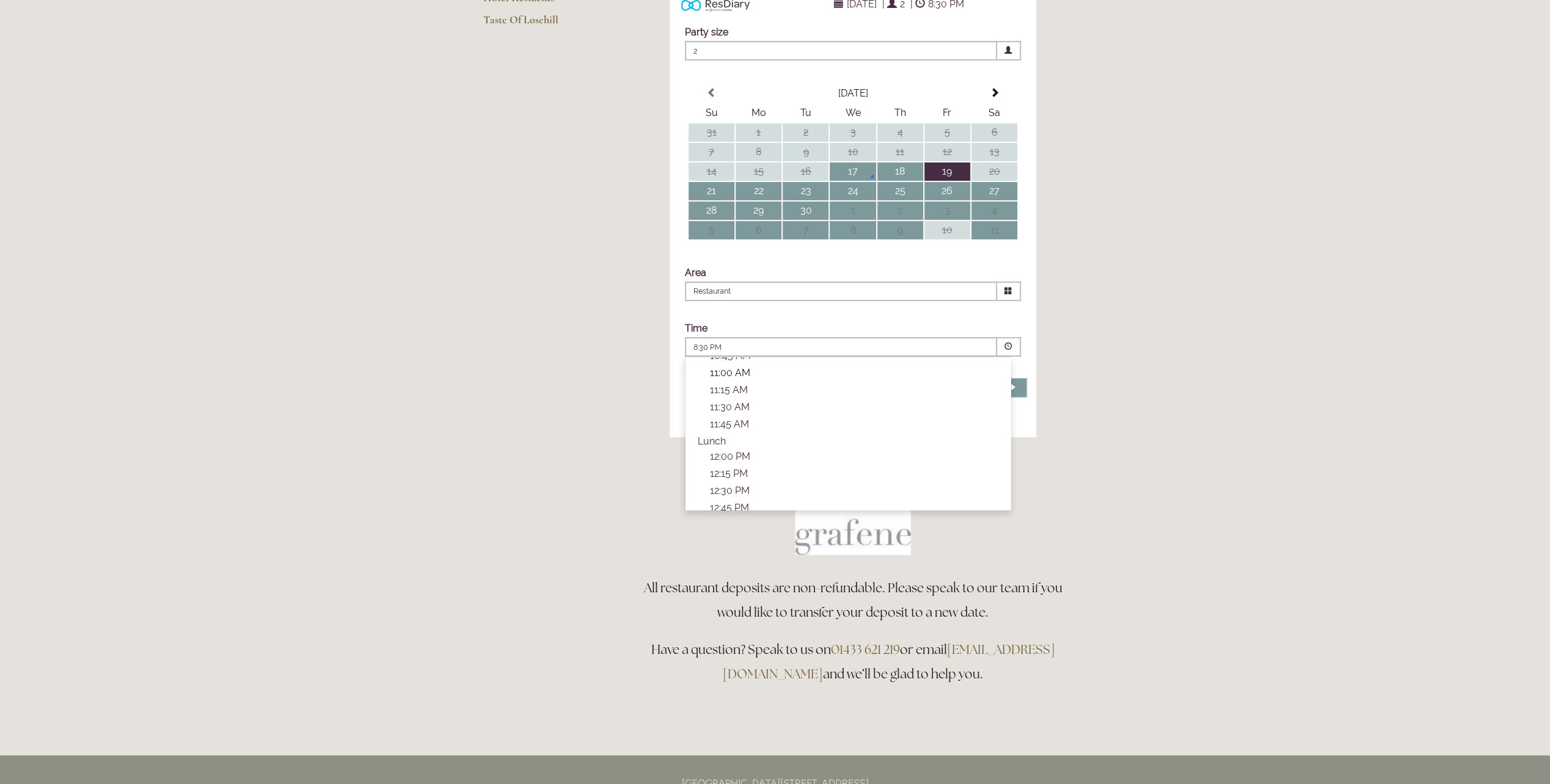
scroll to position [61, 0]
click at [776, 429] on li "Lunch" at bounding box center [848, 421] width 325 height 15
click at [740, 438] on p "7:30 PM" at bounding box center [854, 432] width 289 height 11
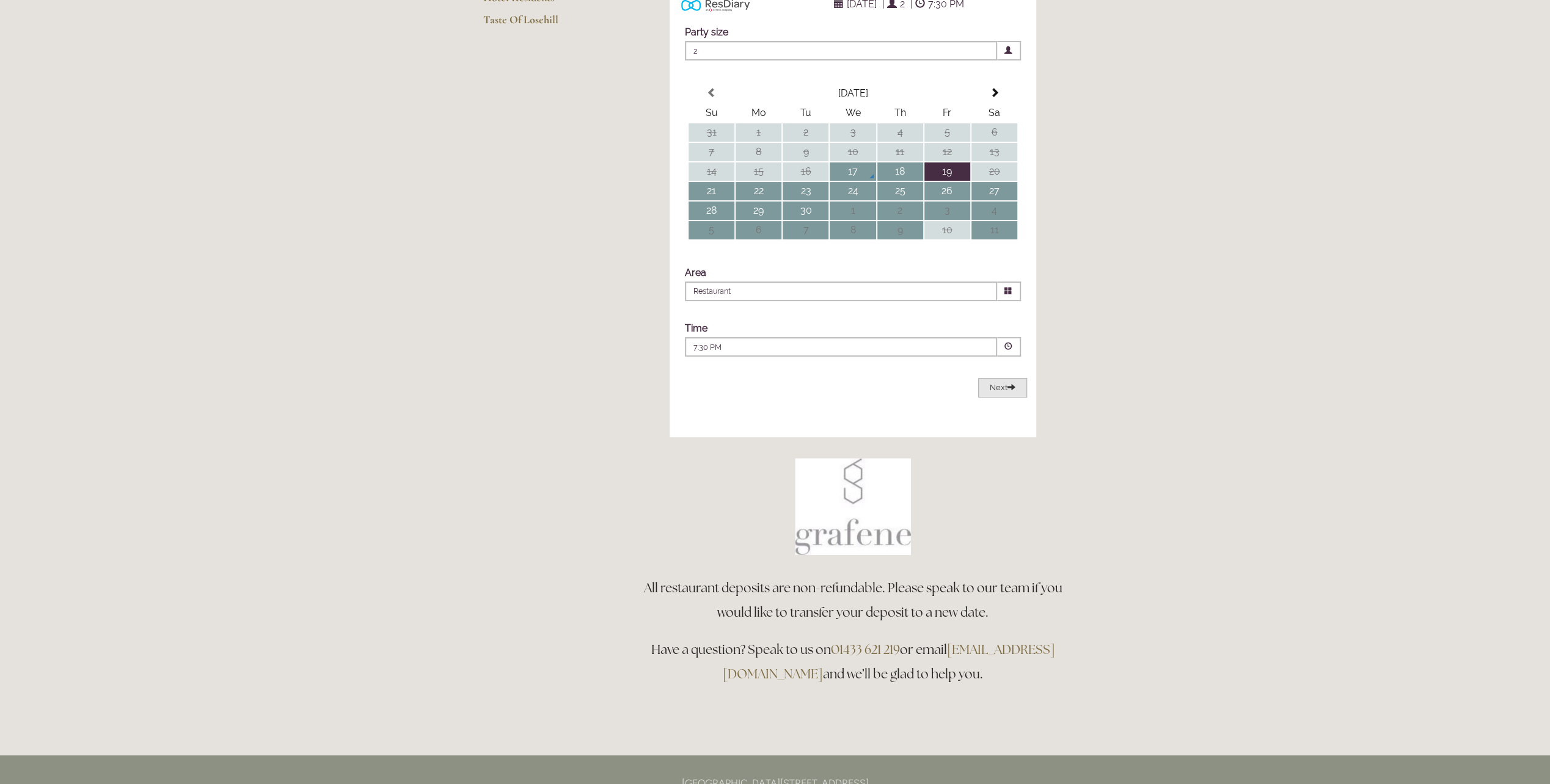
click at [1006, 392] on span "Next" at bounding box center [1002, 387] width 25 height 9
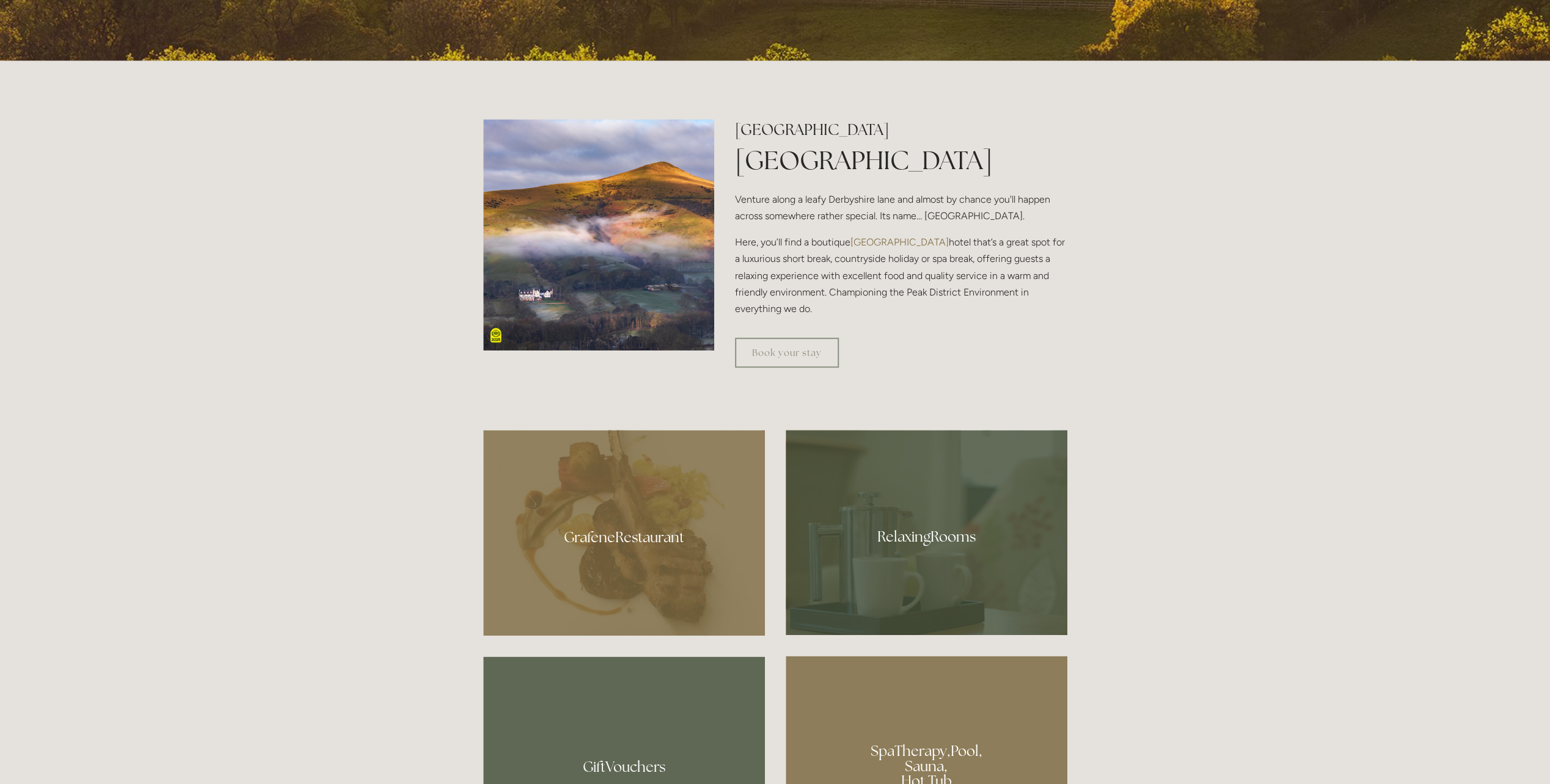
scroll to position [610, 0]
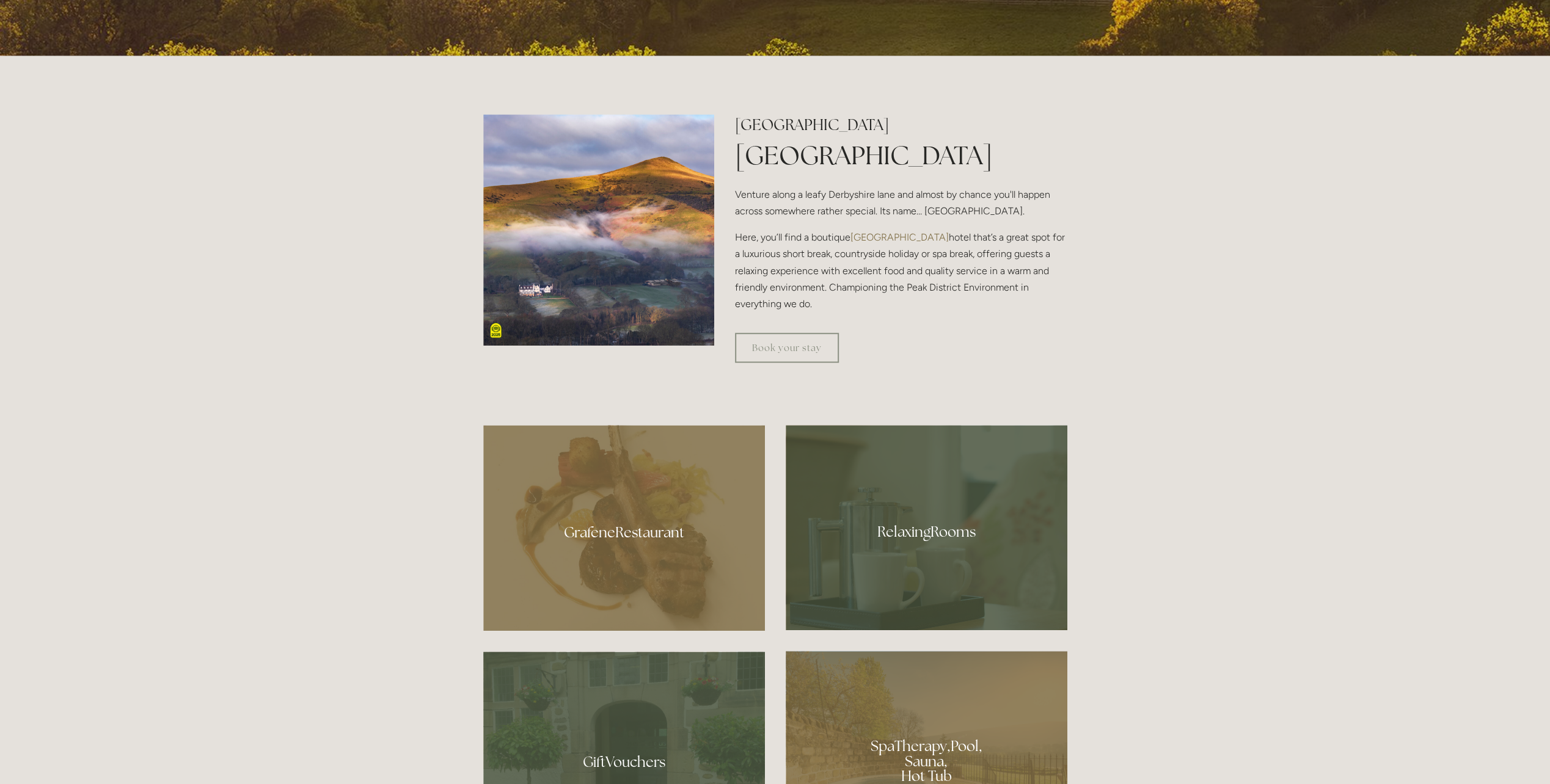
click at [613, 552] on div at bounding box center [624, 528] width 281 height 206
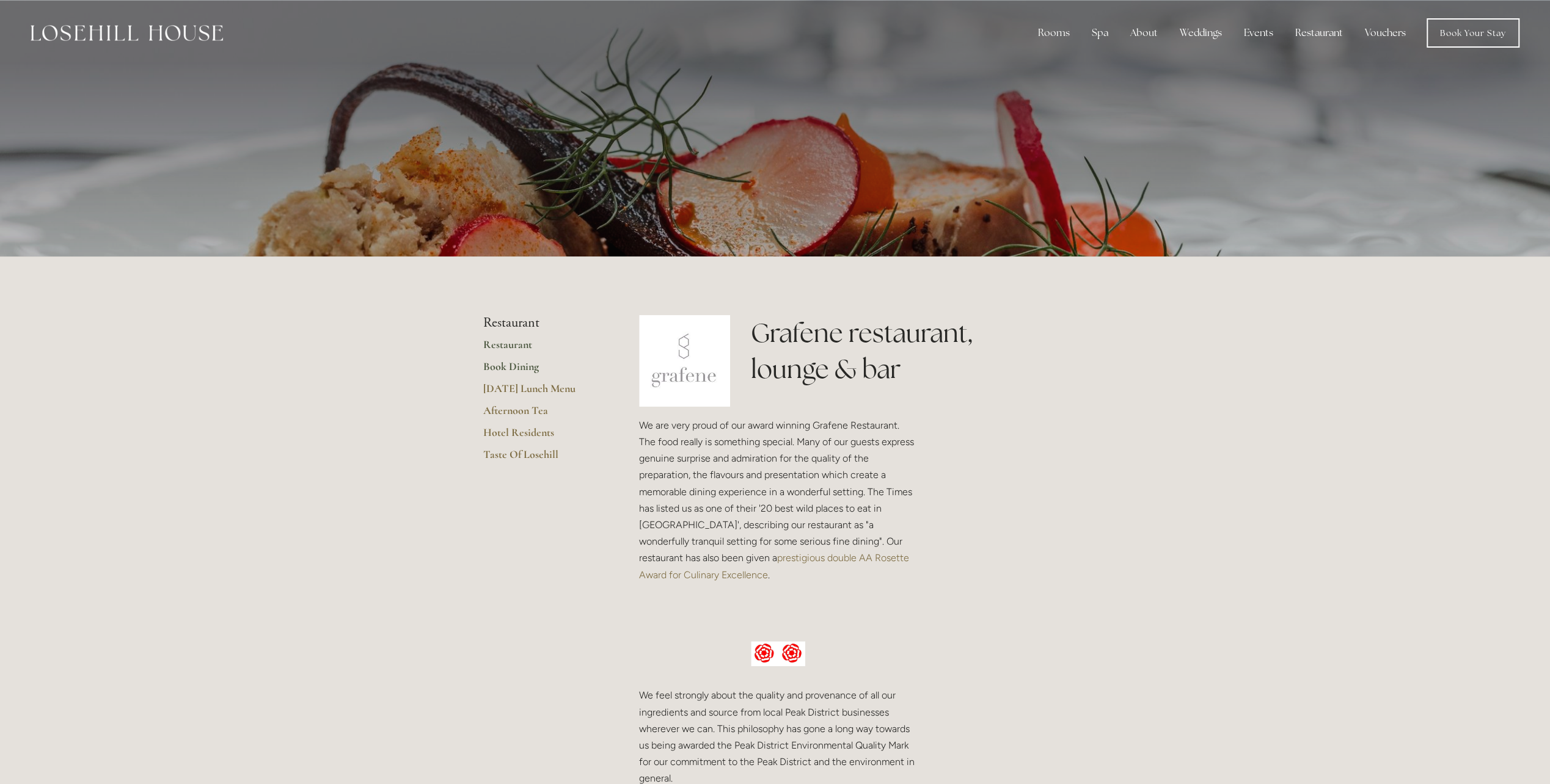
click at [488, 364] on link "Book Dining" at bounding box center [541, 370] width 117 height 22
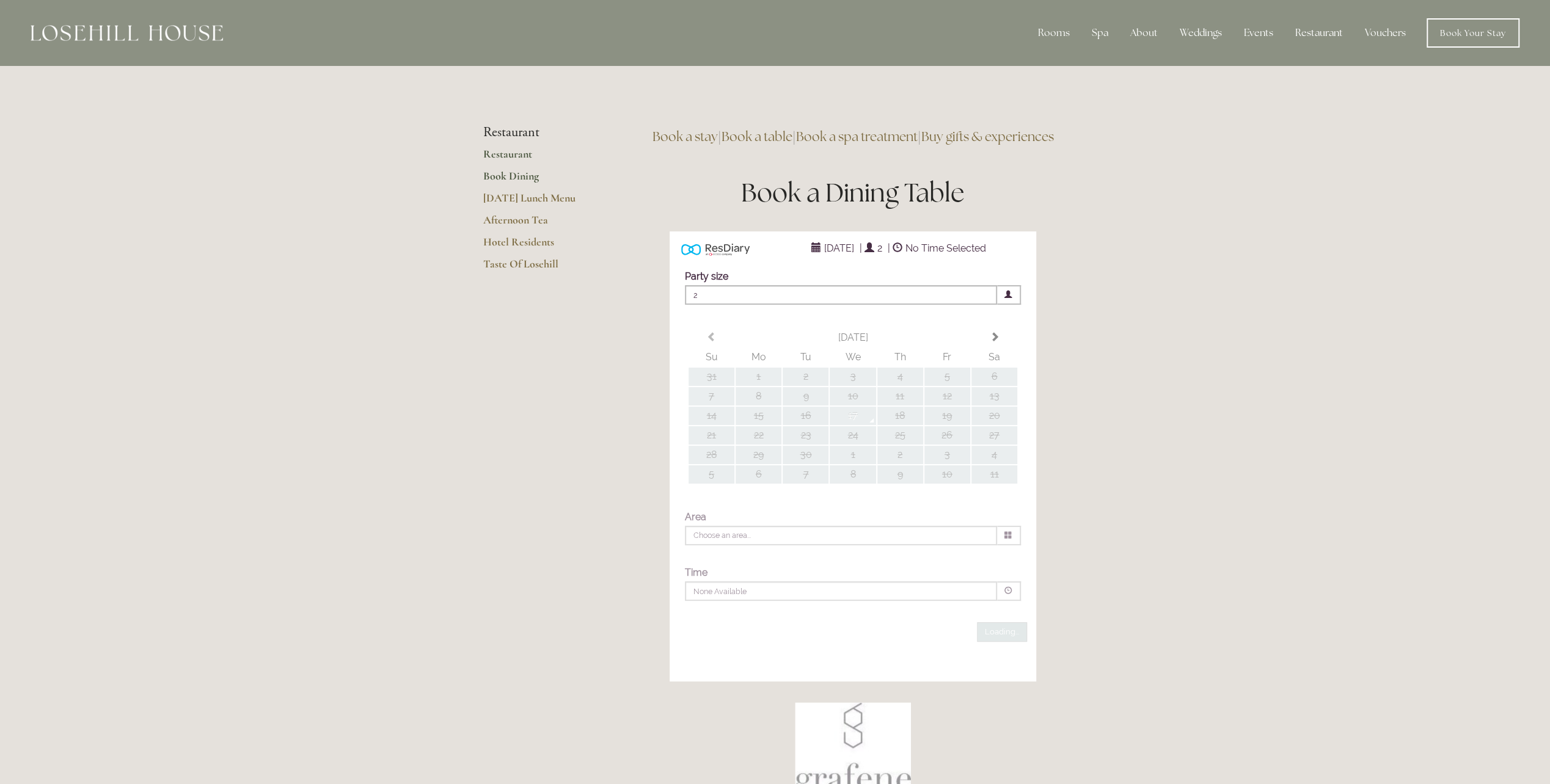
type input "Any Area"
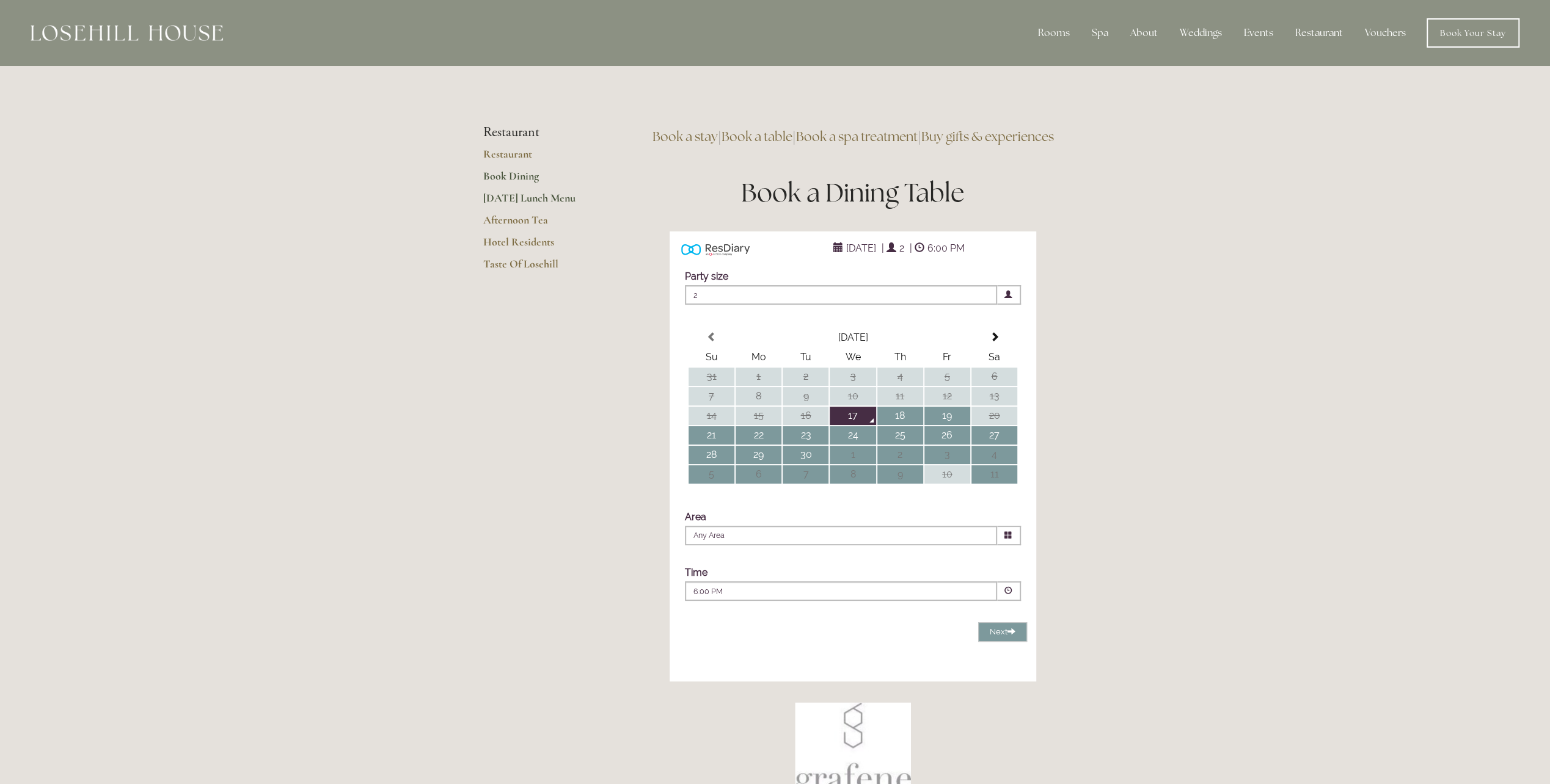
click at [513, 192] on link "[DATE] Lunch Menu" at bounding box center [541, 202] width 117 height 22
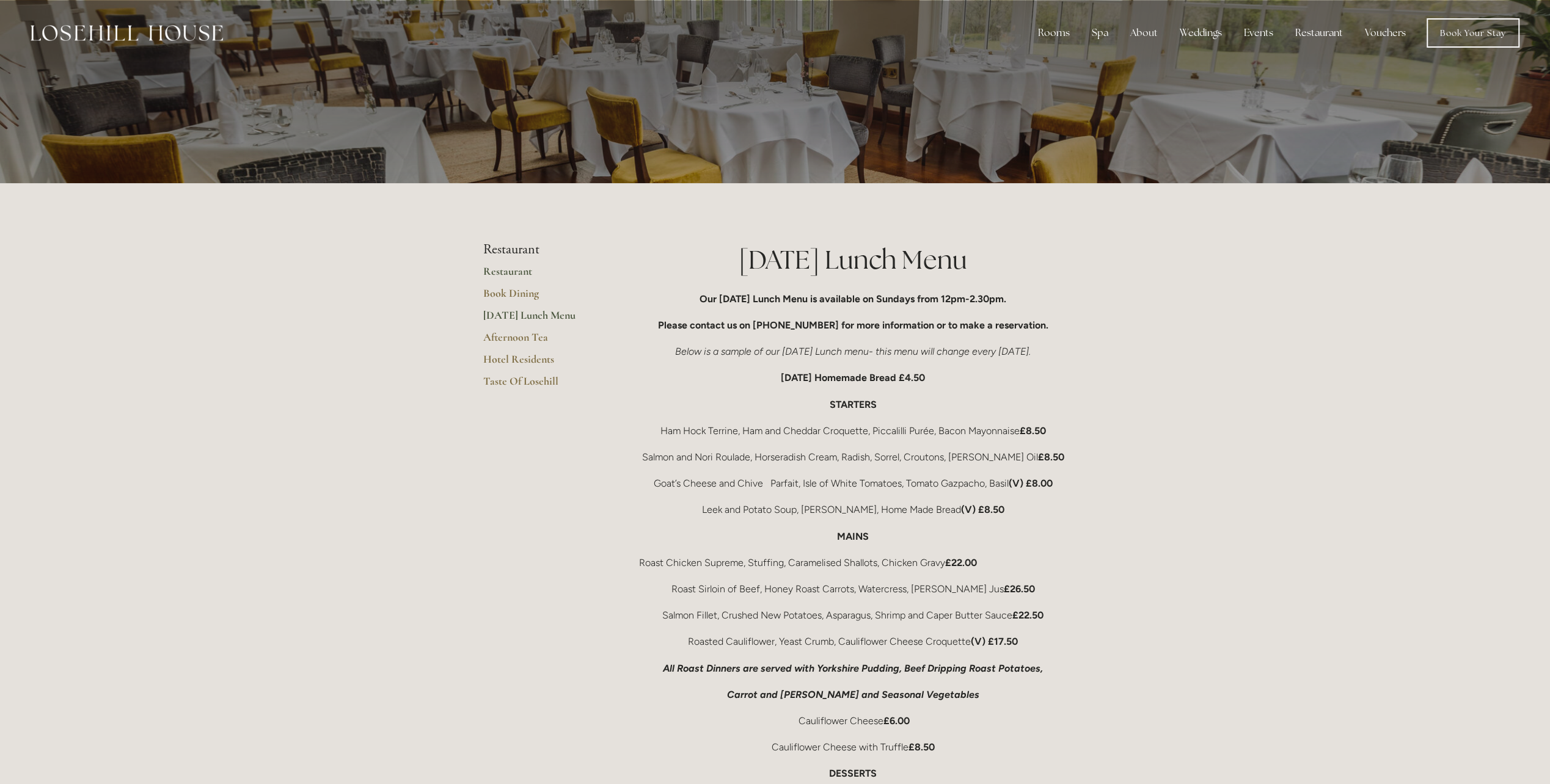
click at [510, 268] on link "Restaurant" at bounding box center [541, 275] width 117 height 22
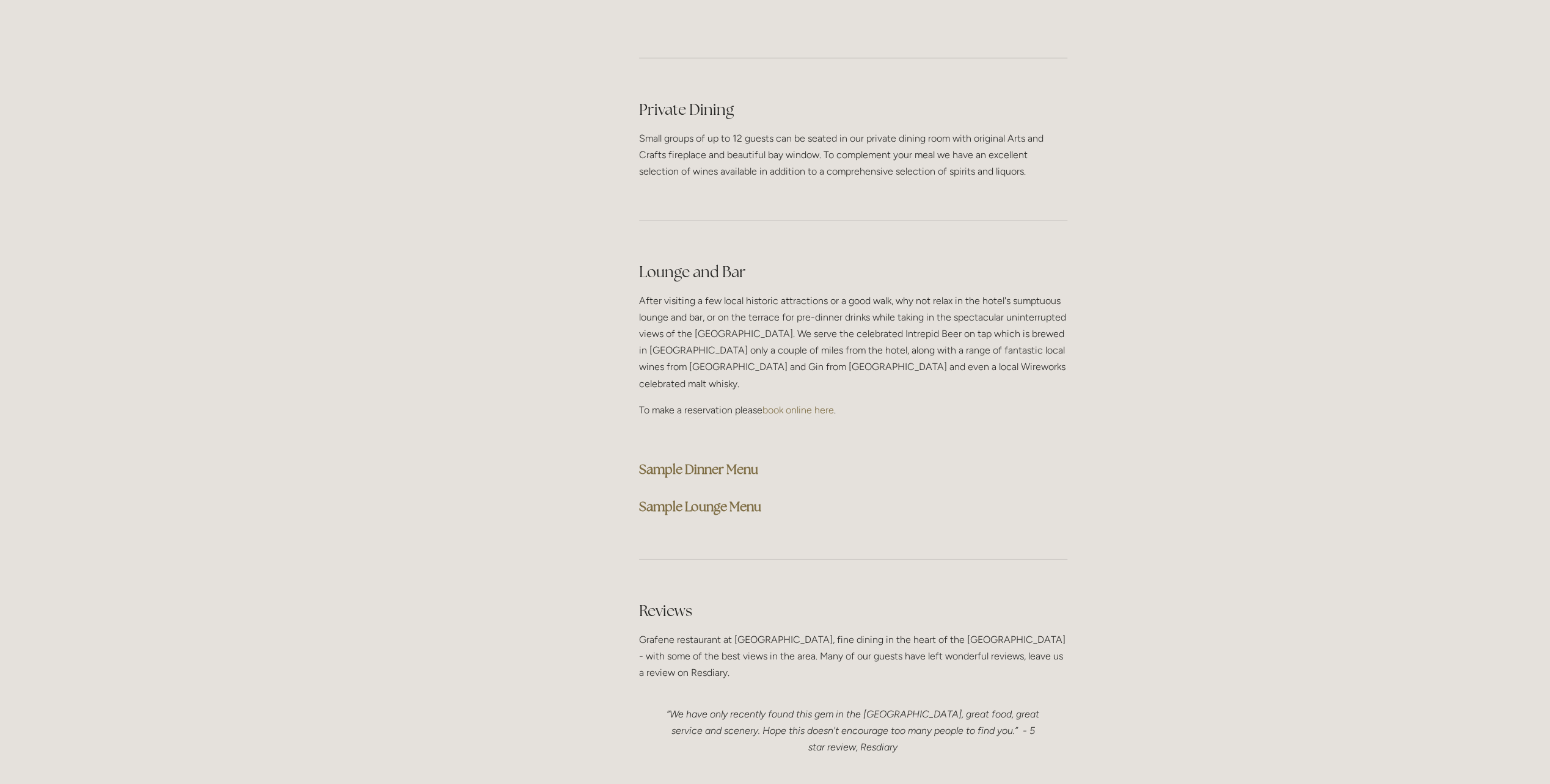
scroll to position [2870, 0]
click at [713, 451] on strong "Sample Dinner Menu" at bounding box center [699, 460] width 119 height 16
click at [678, 489] on strong "Sample Lounge Menu" at bounding box center [700, 497] width 122 height 16
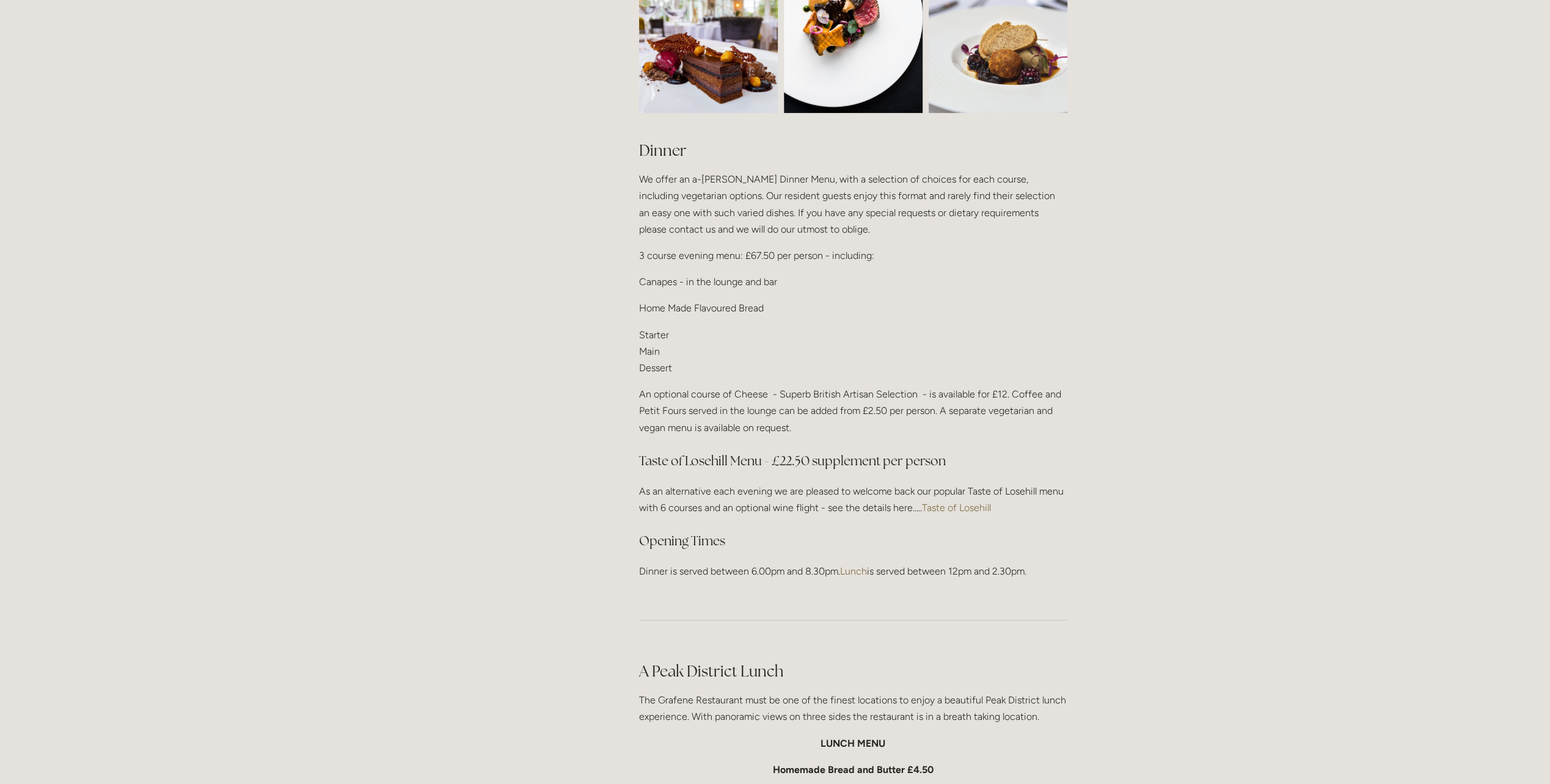
scroll to position [1344, 0]
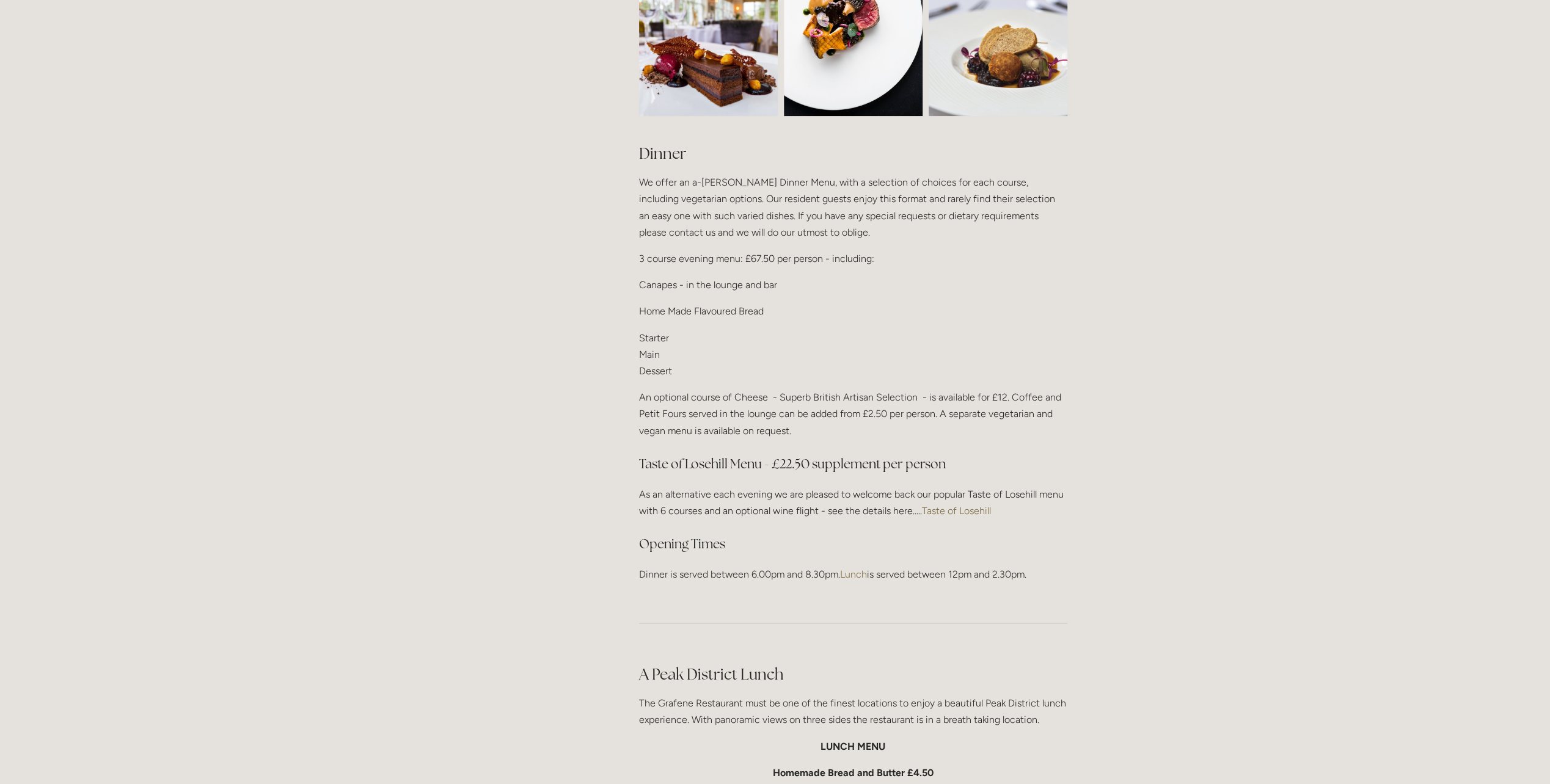
click at [973, 506] on link "Taste of Losehill" at bounding box center [956, 511] width 69 height 11
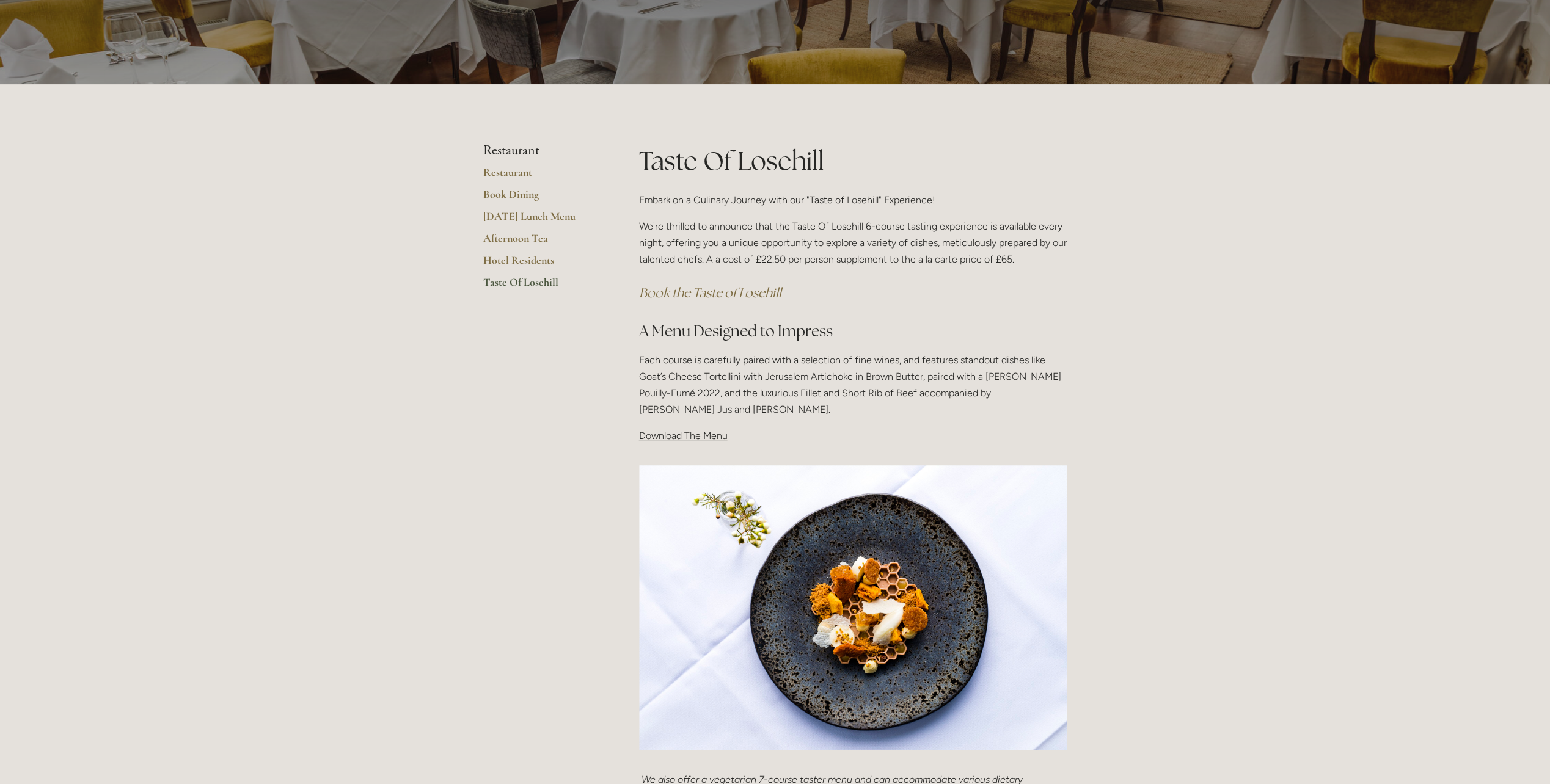
scroll to position [183, 0]
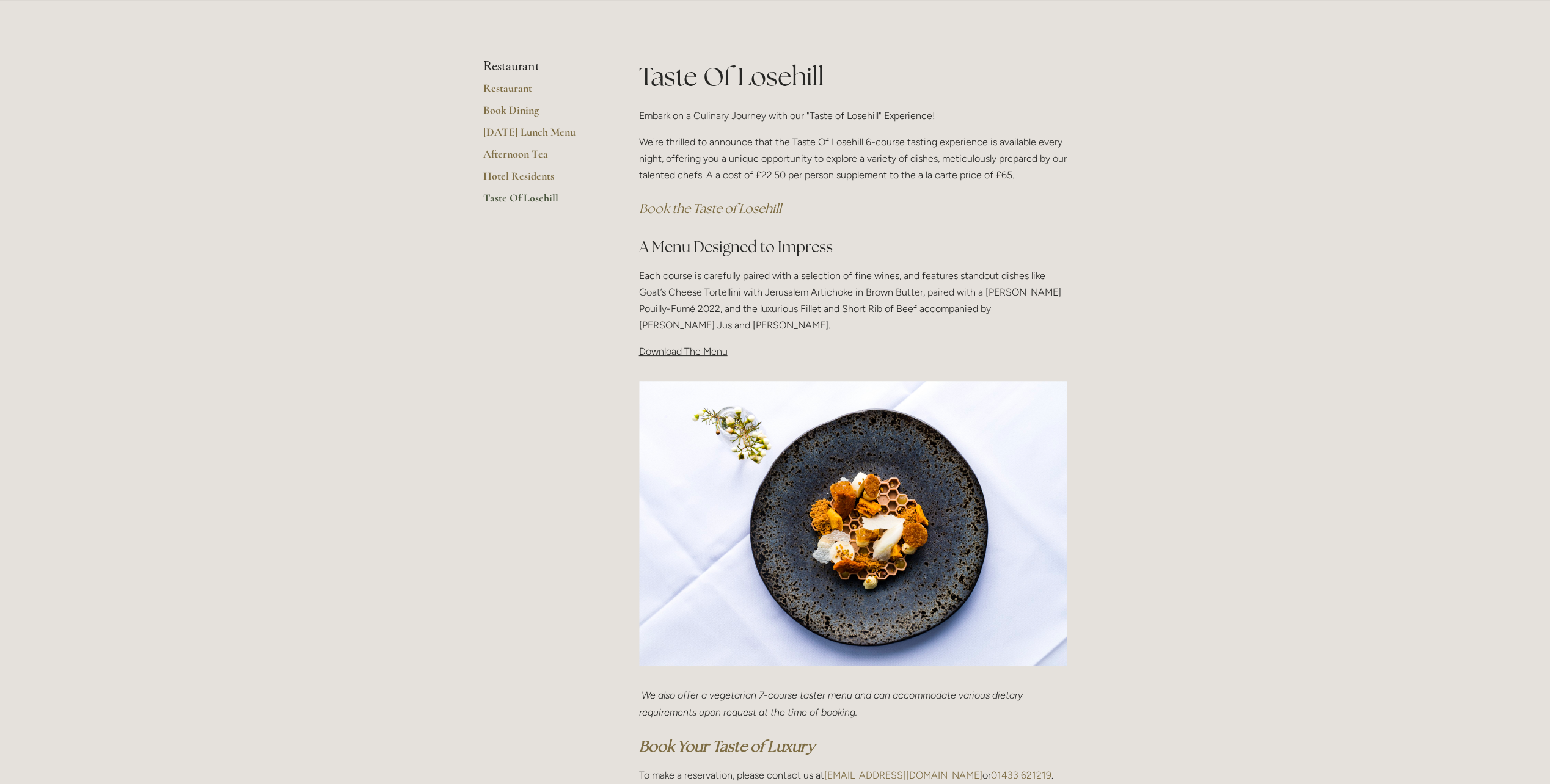
click at [687, 350] on span "Download The Menu" at bounding box center [683, 351] width 89 height 11
click at [655, 350] on span "Download The Menu" at bounding box center [683, 351] width 89 height 11
click at [654, 350] on span "Download The Menu" at bounding box center [683, 351] width 89 height 11
drag, startPoint x: 654, startPoint y: 350, endPoint x: 764, endPoint y: 359, distance: 110.4
click at [764, 359] on p "Download The Menu" at bounding box center [853, 351] width 428 height 16
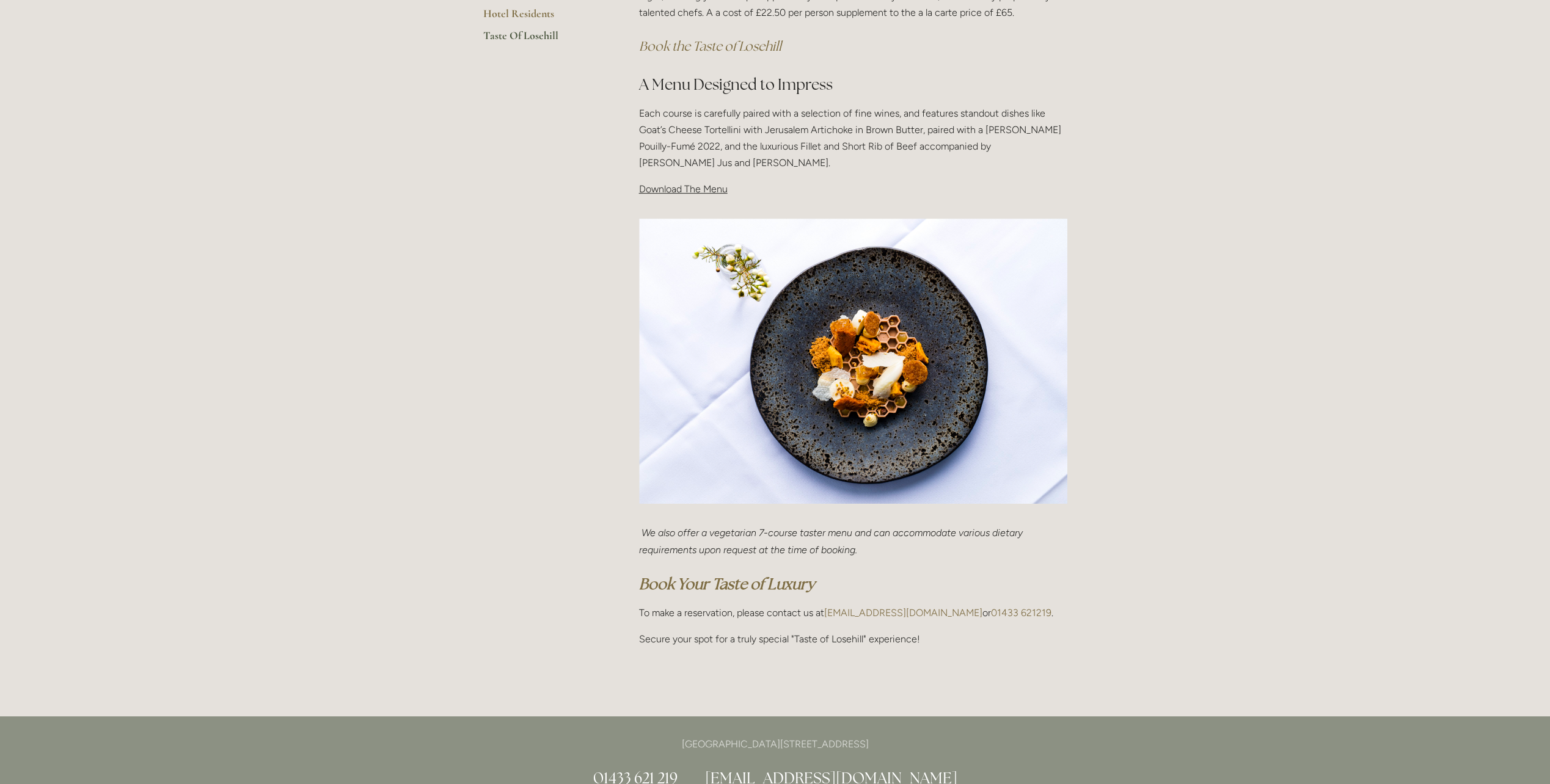
scroll to position [367, 0]
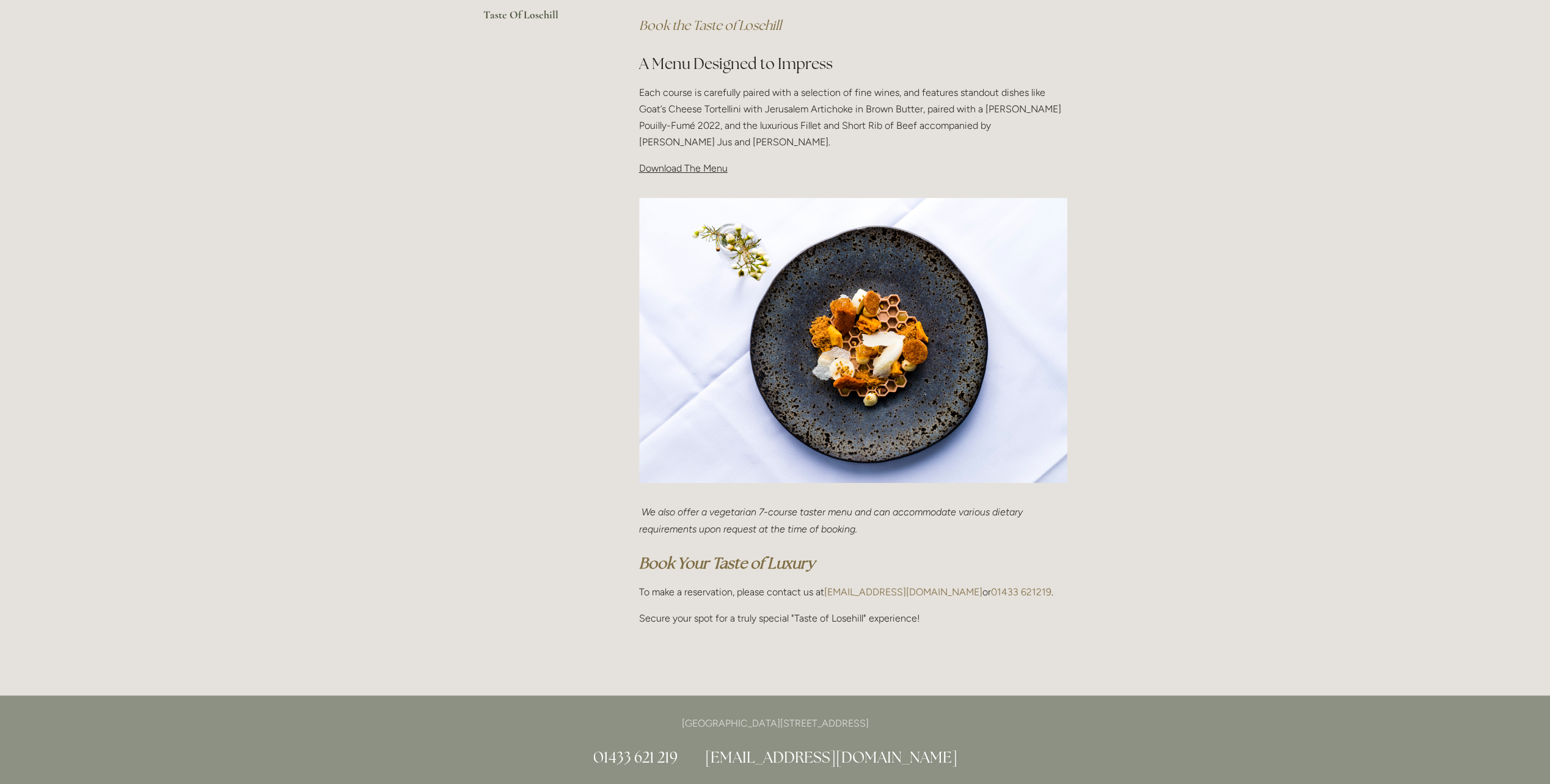
click at [660, 169] on span "Download The Menu" at bounding box center [683, 168] width 89 height 11
drag, startPoint x: 660, startPoint y: 169, endPoint x: 626, endPoint y: 281, distance: 117.0
click at [626, 281] on main "Restaurant Restaurant Book Dining [DATE] Lunch Menu Afternoon Tea Hotel Residen…" at bounding box center [775, 256] width 623 height 879
drag, startPoint x: 661, startPoint y: 277, endPoint x: 649, endPoint y: 95, distance: 182.4
click at [648, 99] on p "Each course is carefully paired with a selection of fine wines, and features st…" at bounding box center [853, 117] width 428 height 67
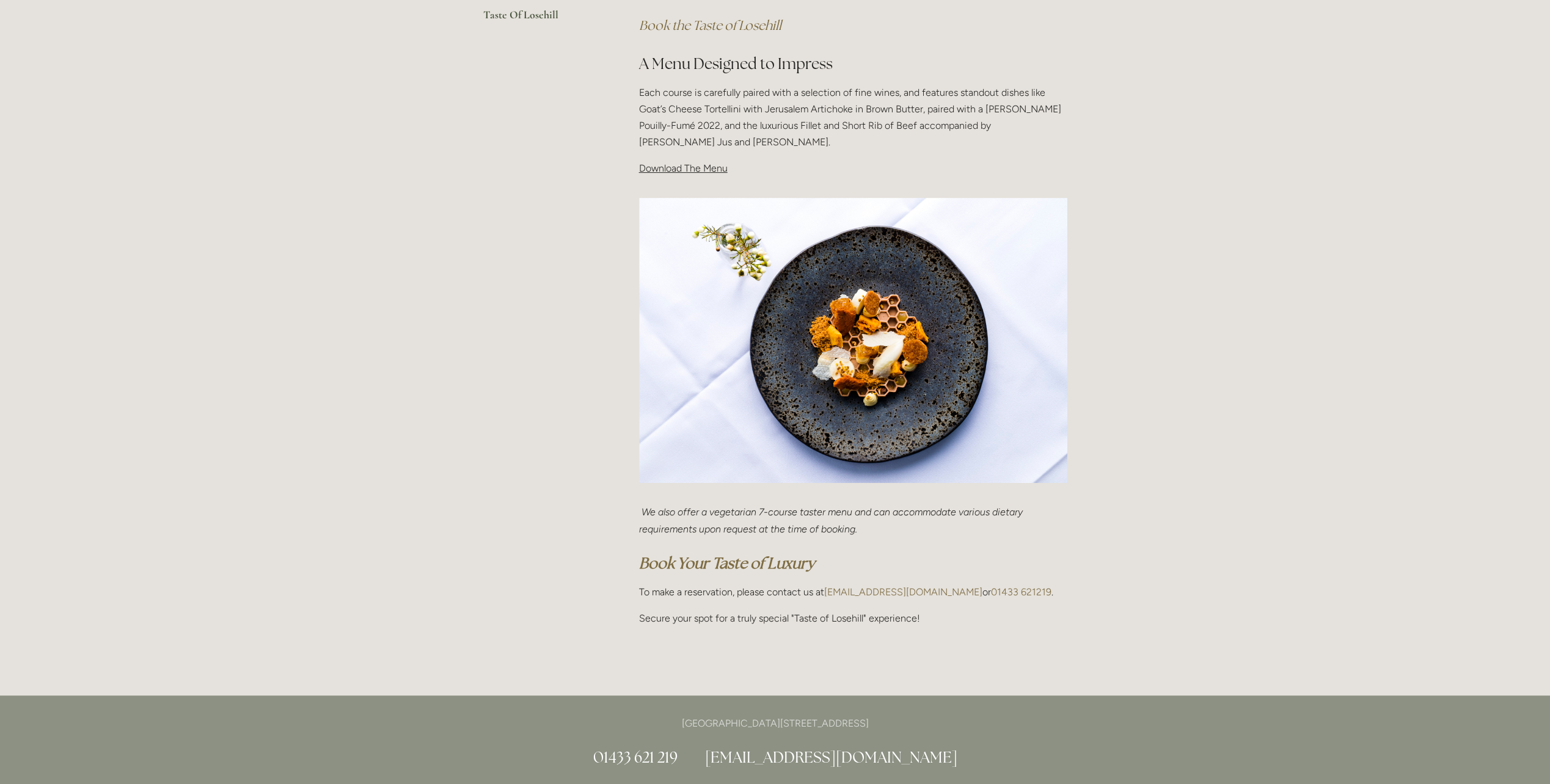
click at [665, 21] on em "Book the Taste of Losehill" at bounding box center [710, 25] width 143 height 16
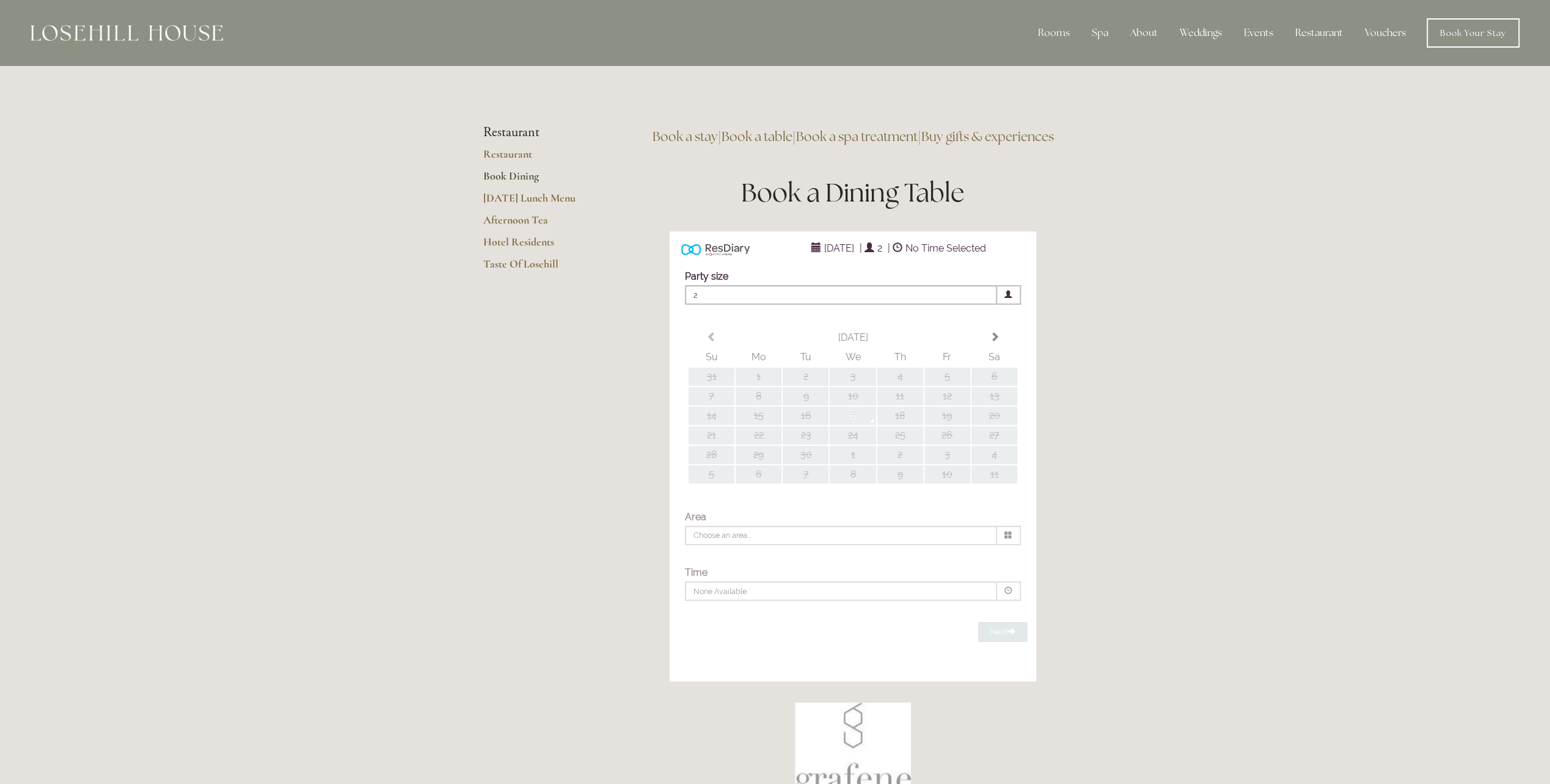
type input "Any Area"
